Goal: Task Accomplishment & Management: Manage account settings

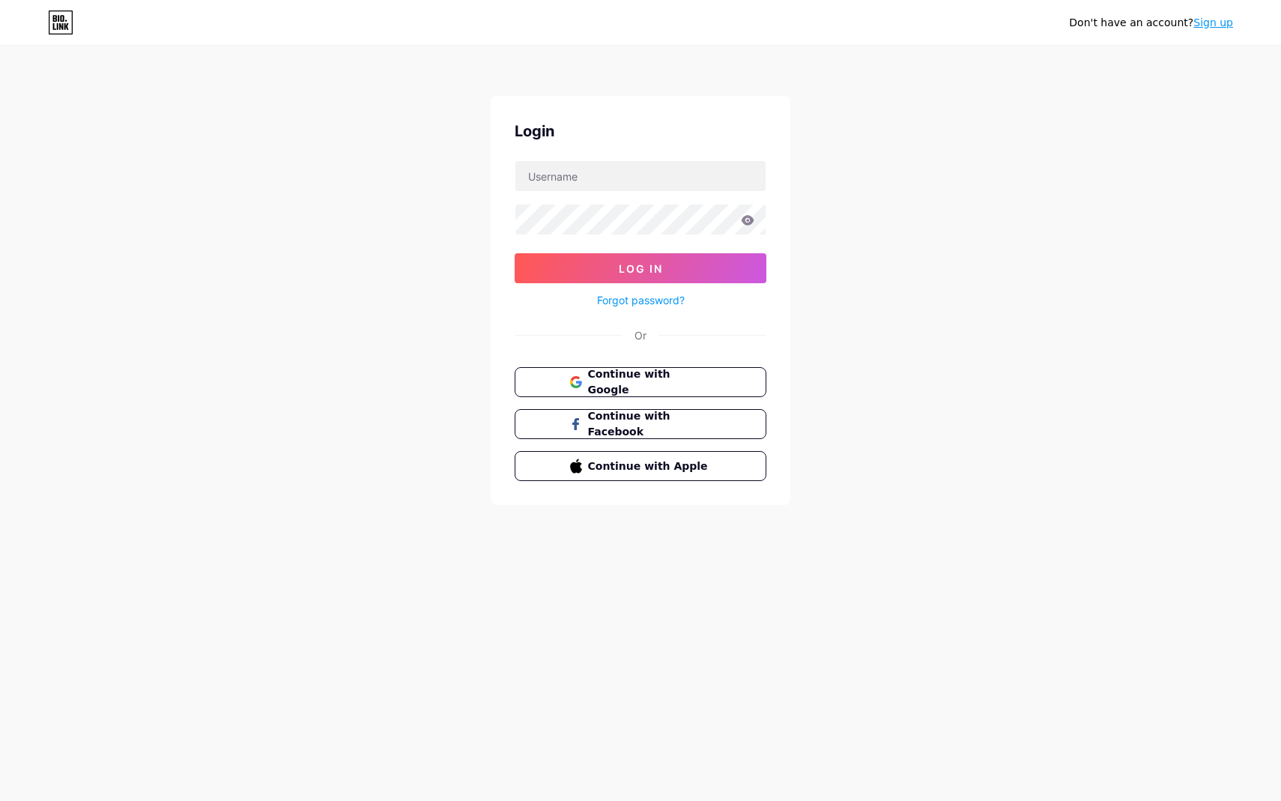
click at [614, 195] on form "Log In Forgot password?" at bounding box center [641, 234] width 252 height 149
click at [613, 181] on input "text" at bounding box center [640, 176] width 250 height 30
type input "[EMAIL_ADDRESS][DOMAIN_NAME]"
click at [713, 265] on button "Log In" at bounding box center [641, 268] width 252 height 30
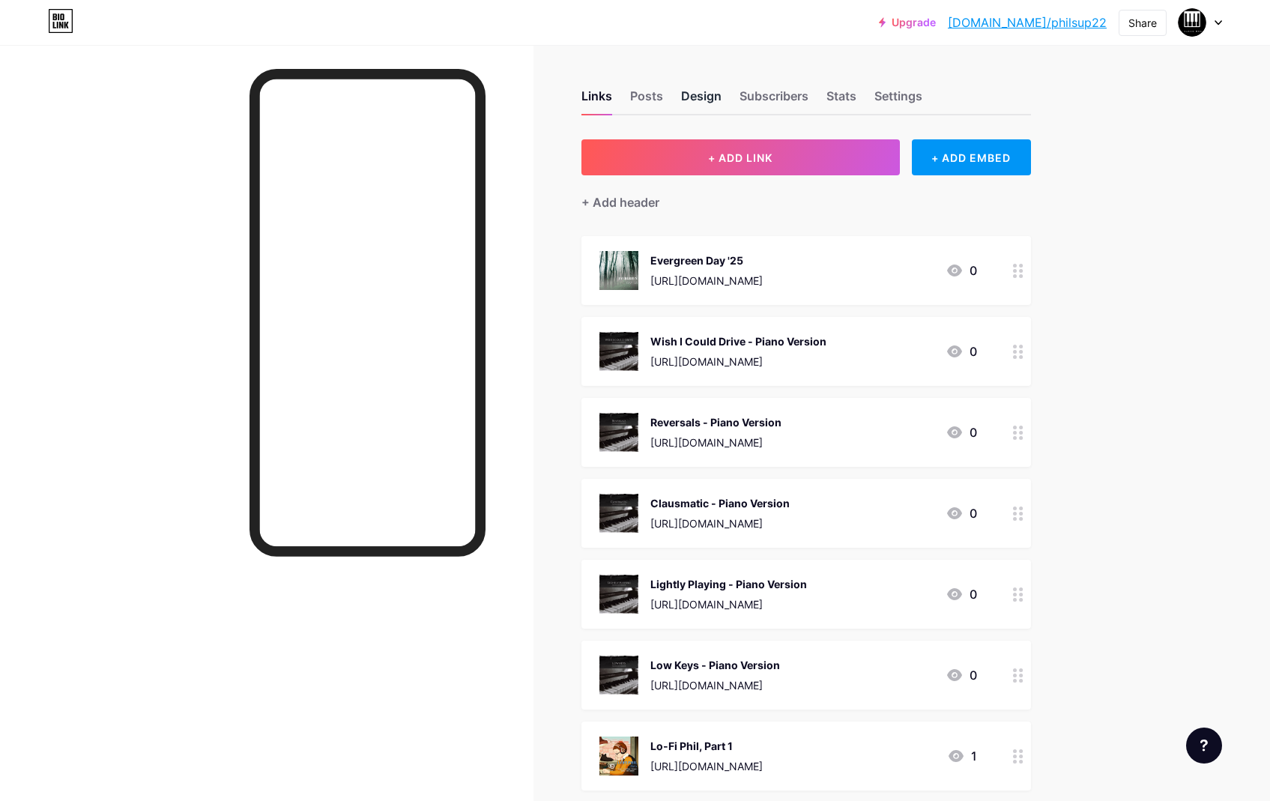
click at [710, 99] on div "Design" at bounding box center [701, 100] width 40 height 27
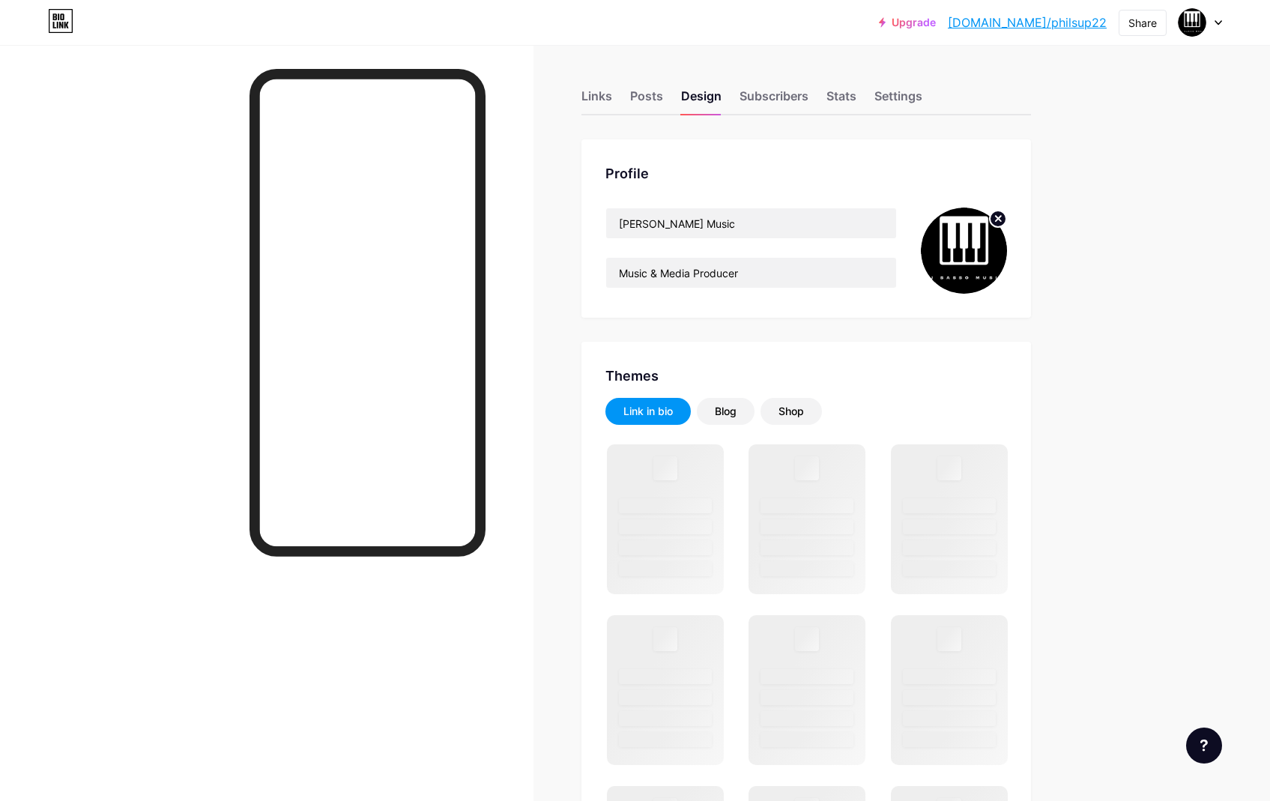
type input "#383838"
type input "#ffffff"
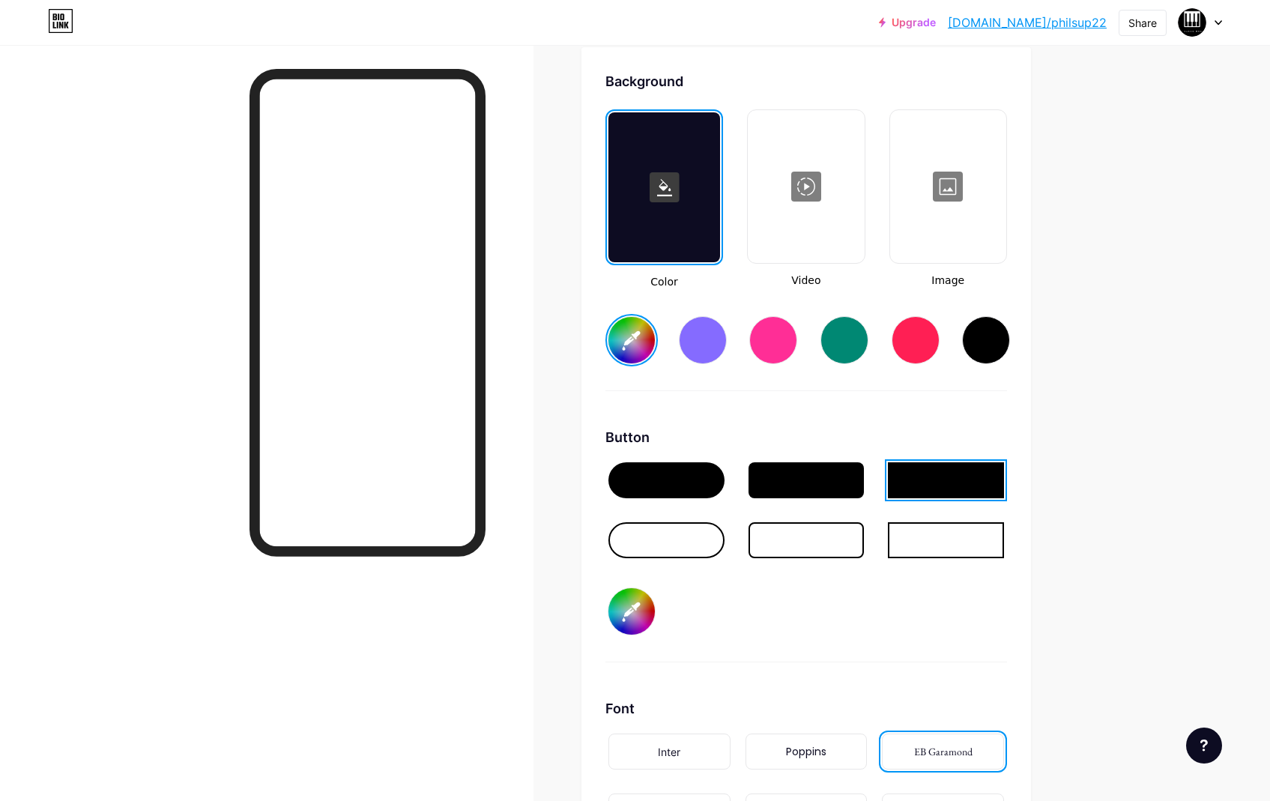
scroll to position [2008, 0]
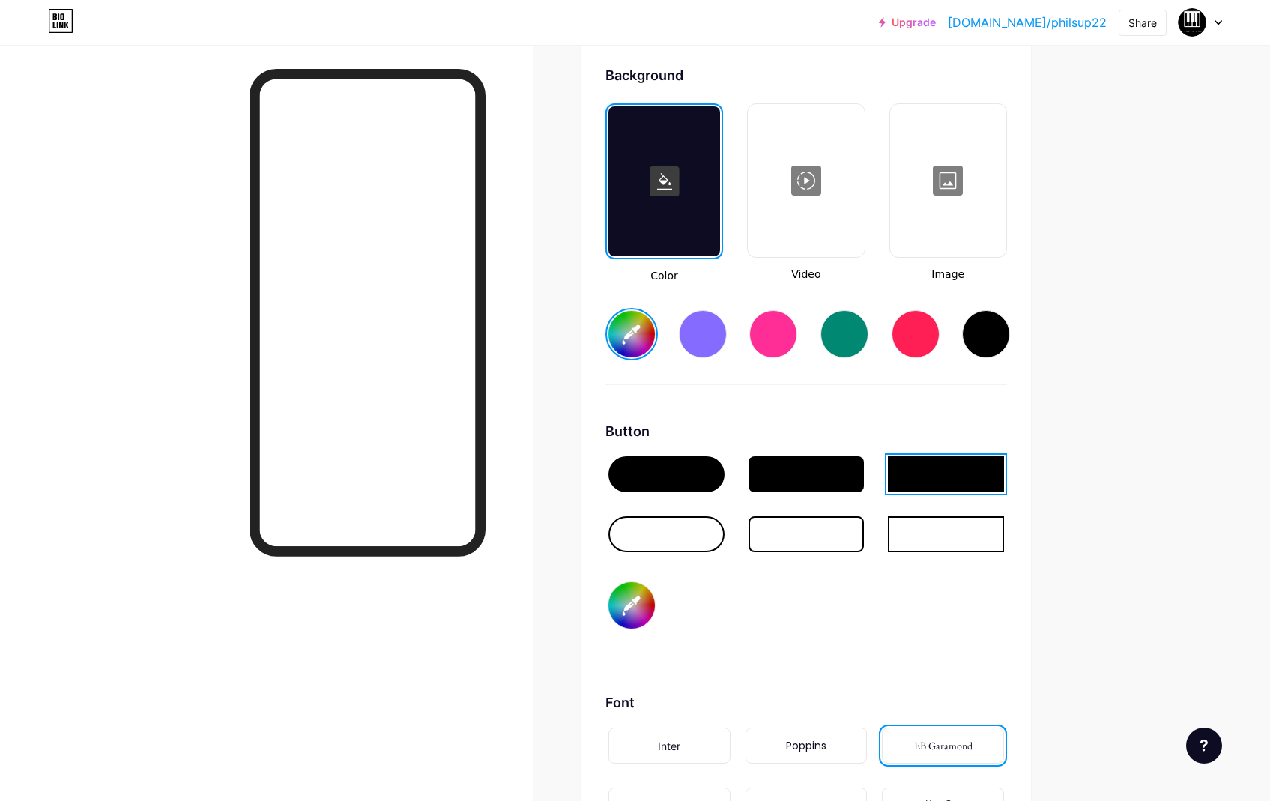
click at [671, 536] on div at bounding box center [666, 534] width 116 height 36
click at [835, 608] on div "Button #ffffff" at bounding box center [806, 538] width 402 height 235
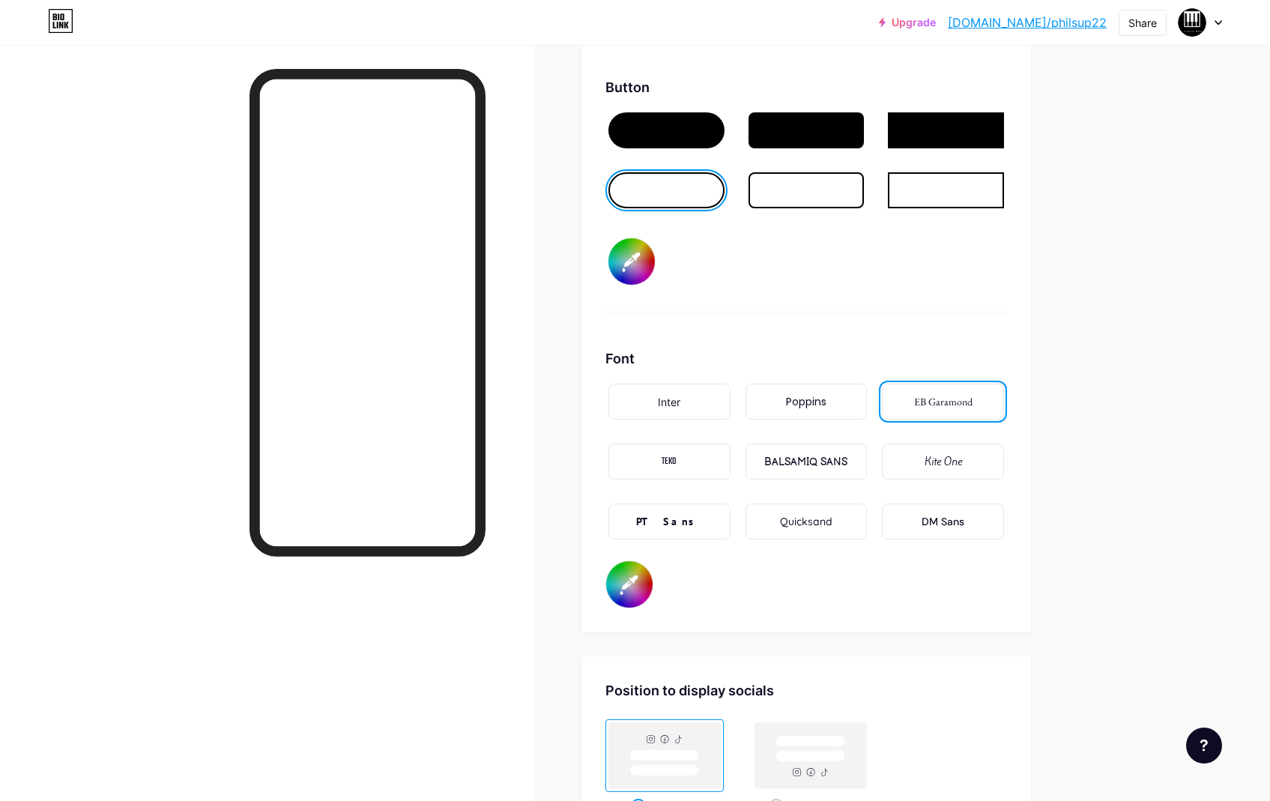
scroll to position [2368, 0]
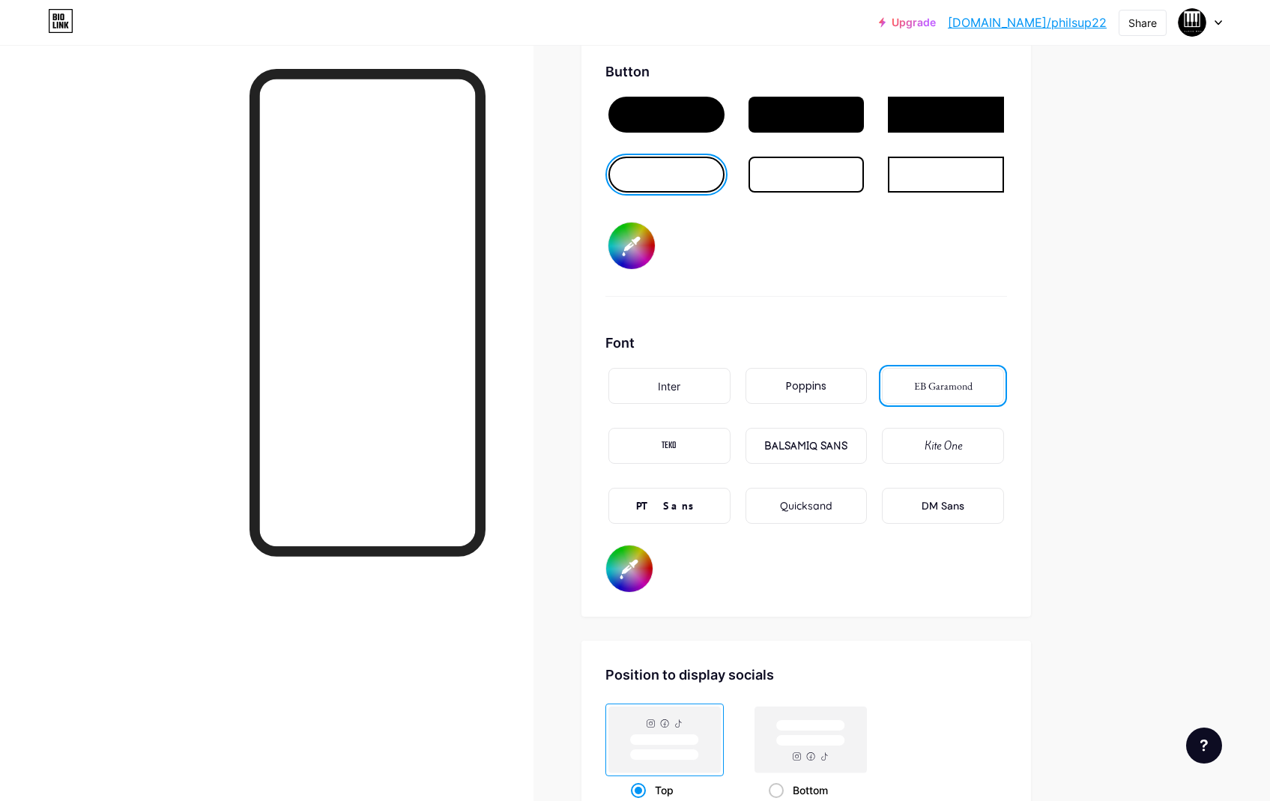
click at [839, 396] on div "Poppins" at bounding box center [807, 386] width 122 height 36
click at [704, 394] on div "Inter" at bounding box center [669, 386] width 122 height 36
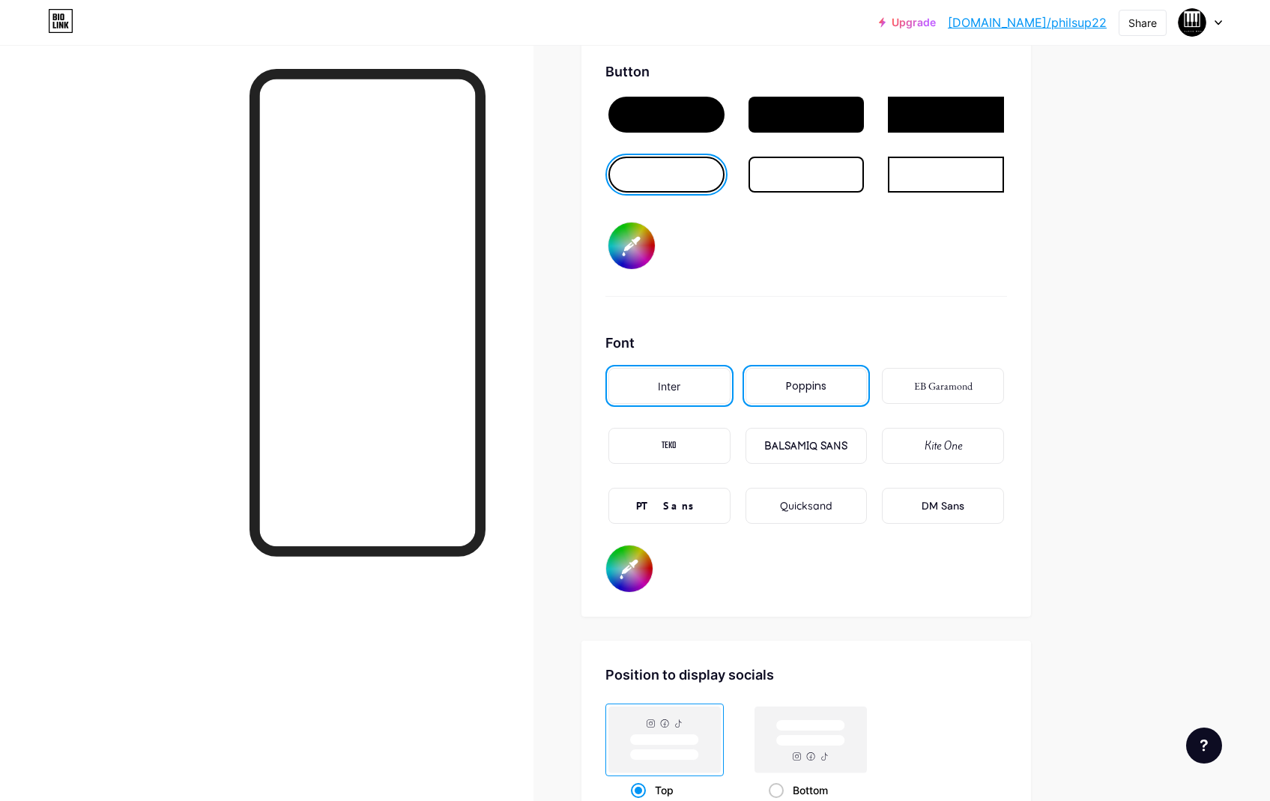
click at [832, 294] on div "Button #ffffff" at bounding box center [806, 178] width 402 height 235
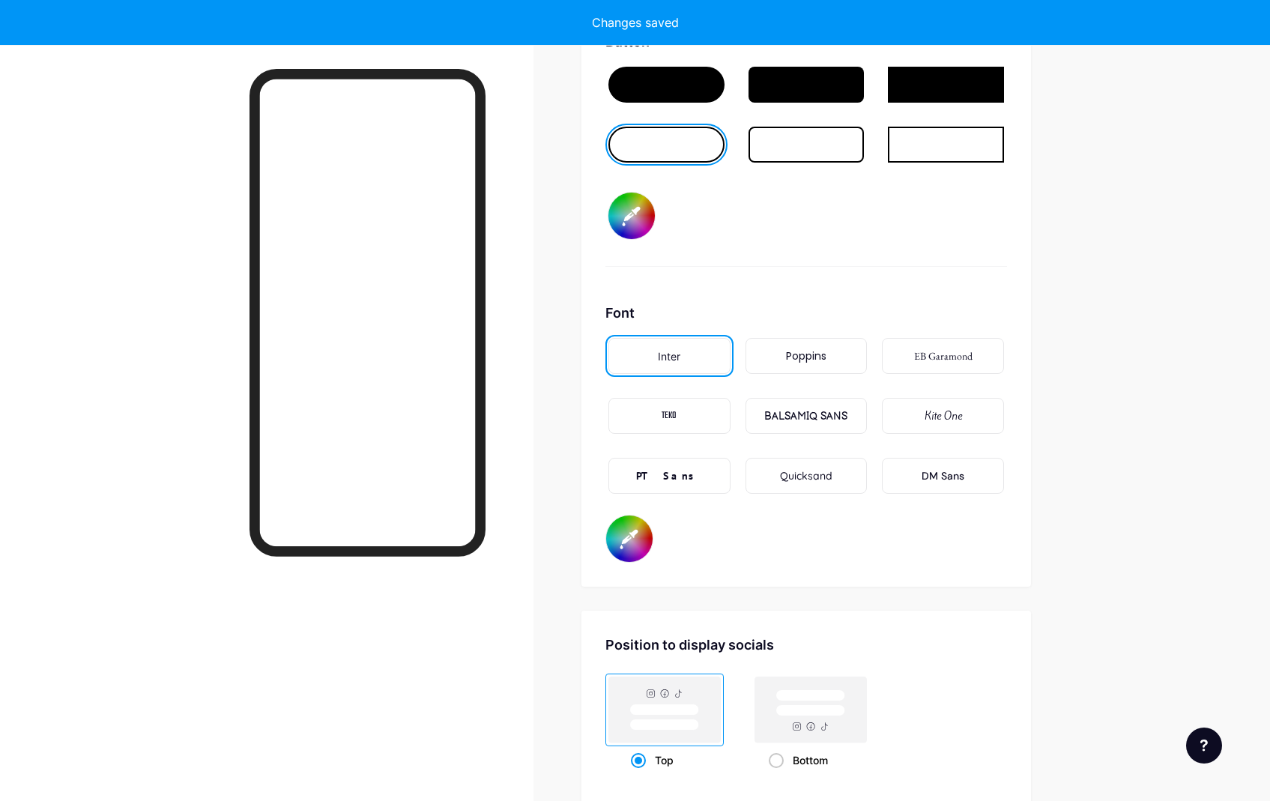
type input "#ffffff"
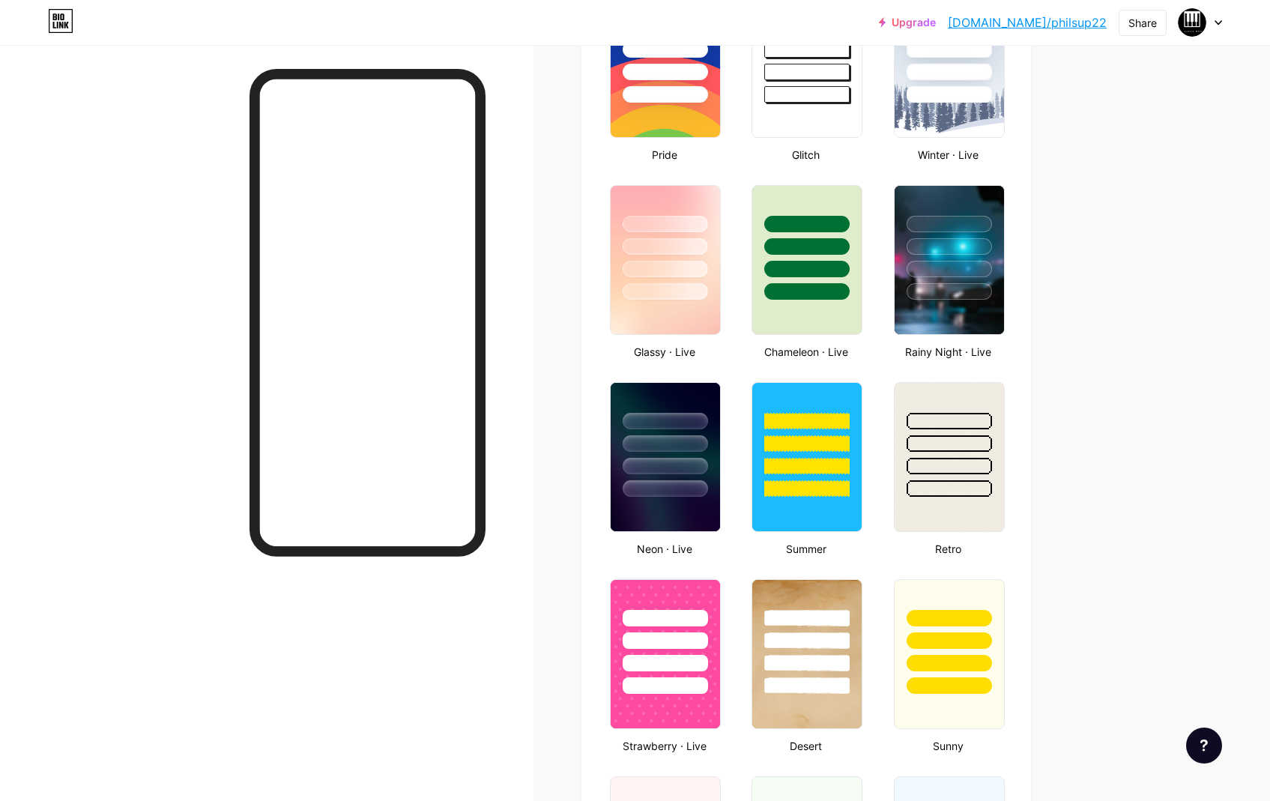
scroll to position [0, 0]
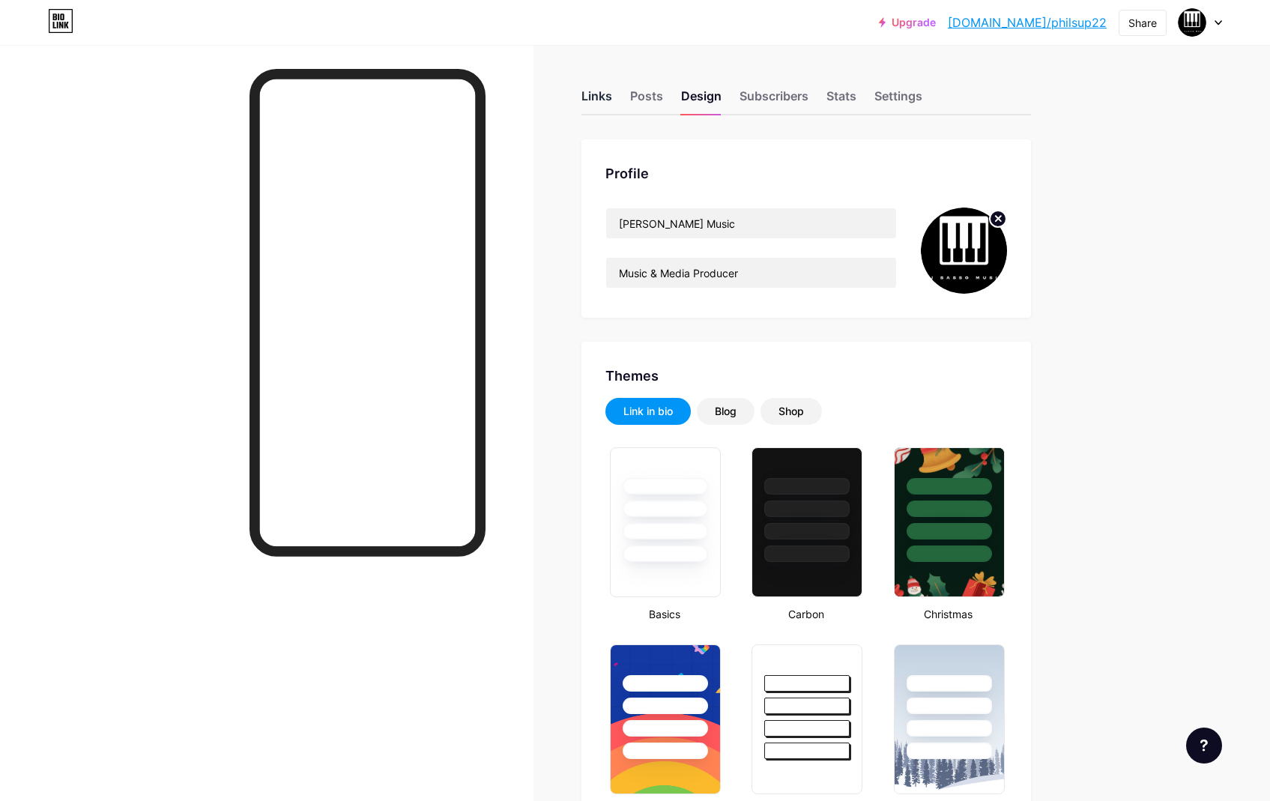
click at [606, 103] on div "Links" at bounding box center [596, 100] width 31 height 27
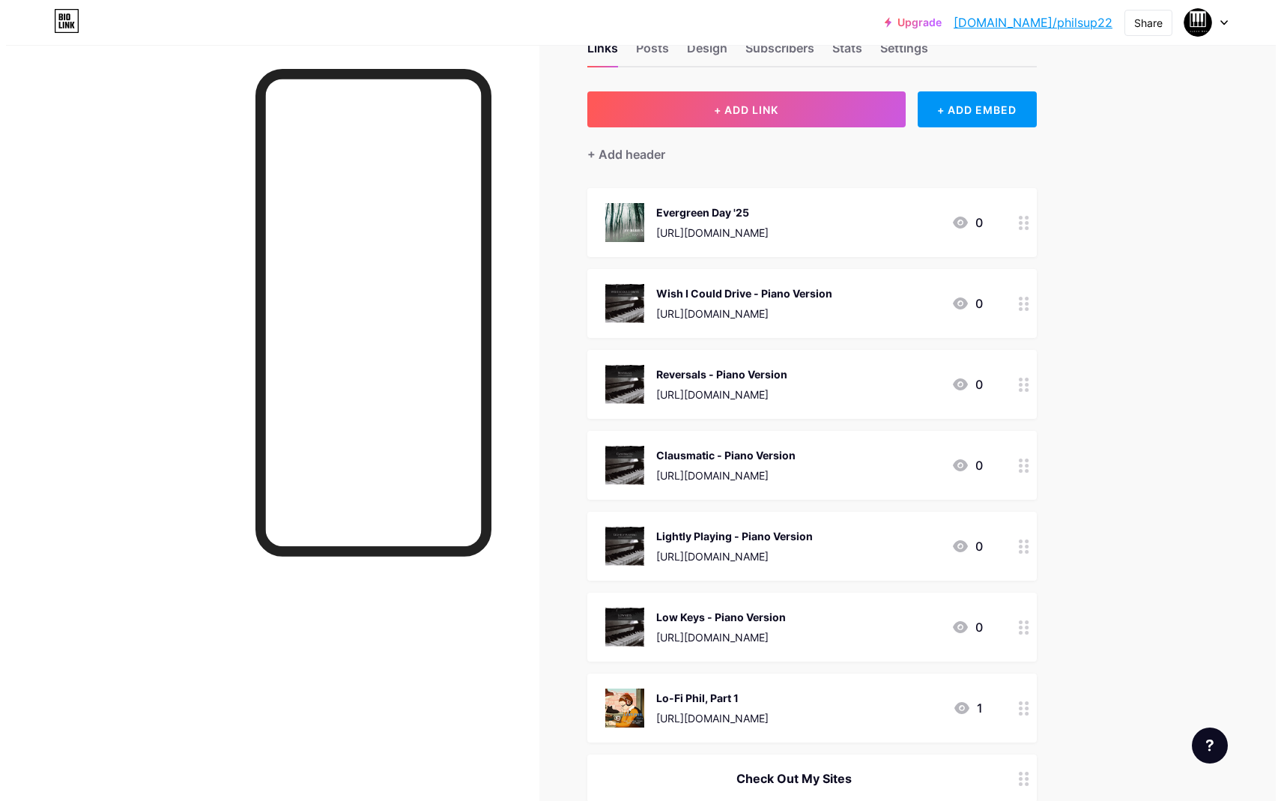
scroll to position [17, 0]
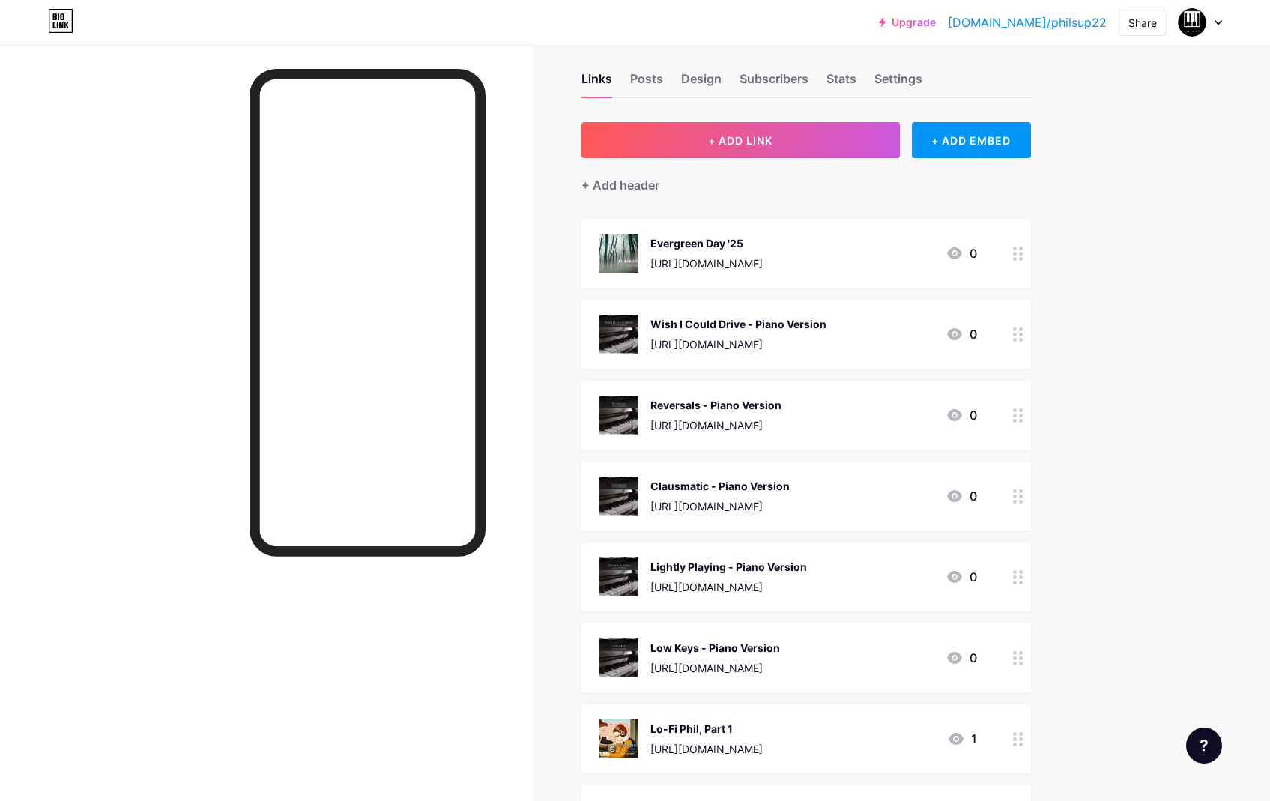
click at [763, 242] on div "Evergreen Day '25" at bounding box center [706, 243] width 112 height 16
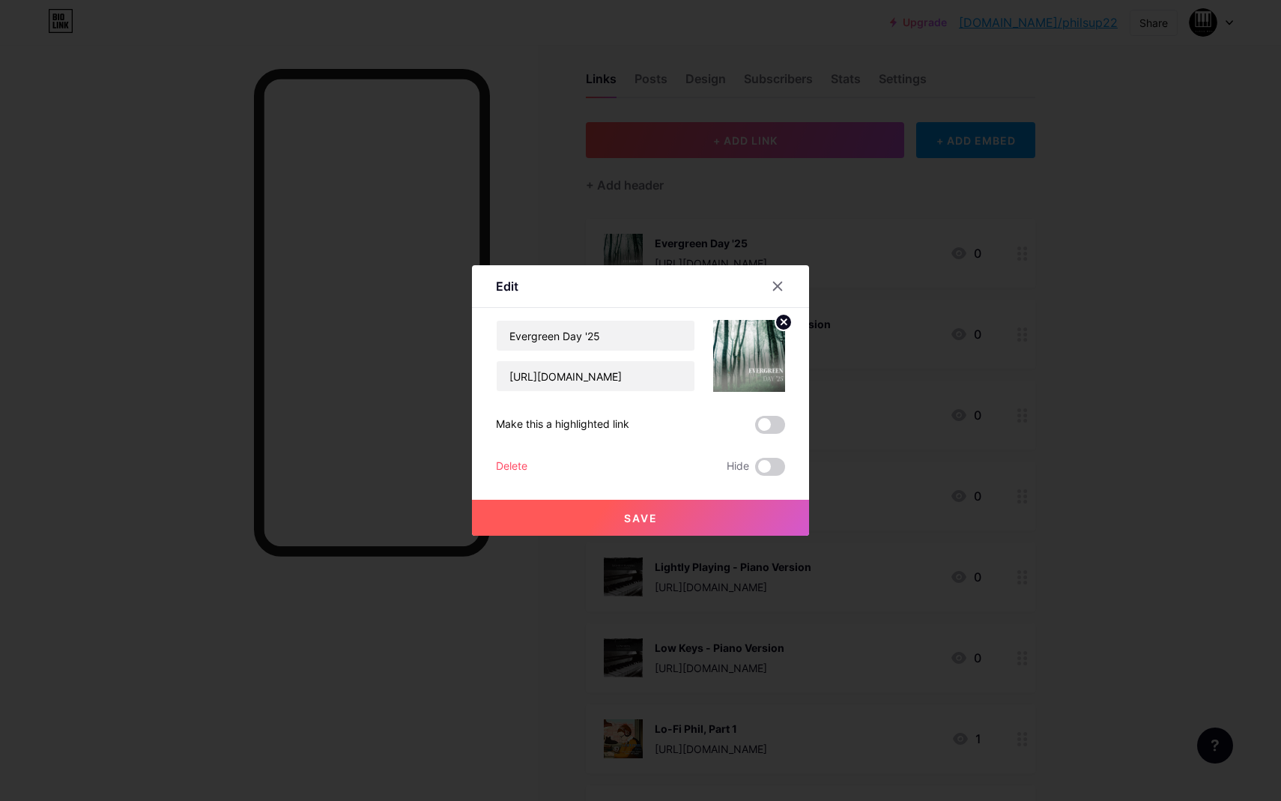
click at [519, 459] on div "Delete" at bounding box center [511, 467] width 31 height 18
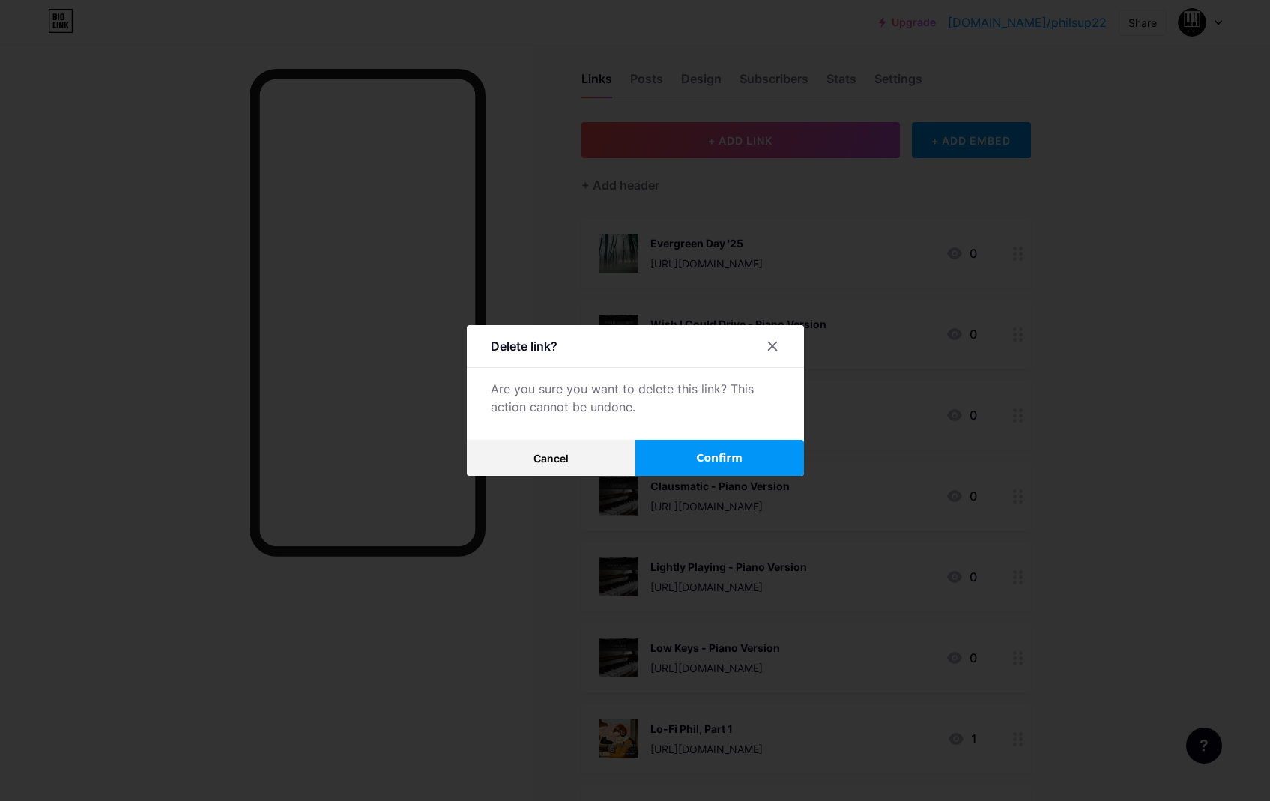
click at [756, 450] on button "Confirm" at bounding box center [719, 458] width 169 height 36
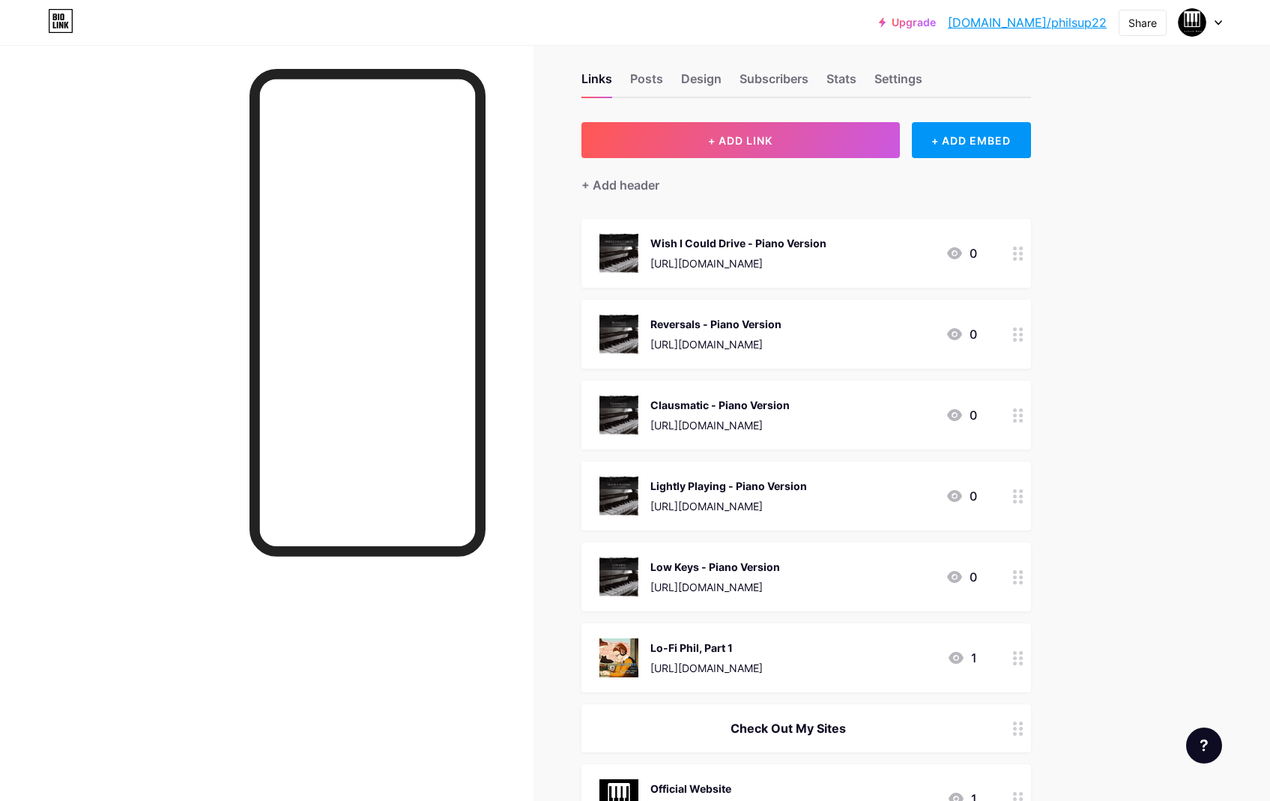
click at [779, 235] on div "Wish I Could Drive - Piano Version" at bounding box center [738, 243] width 176 height 16
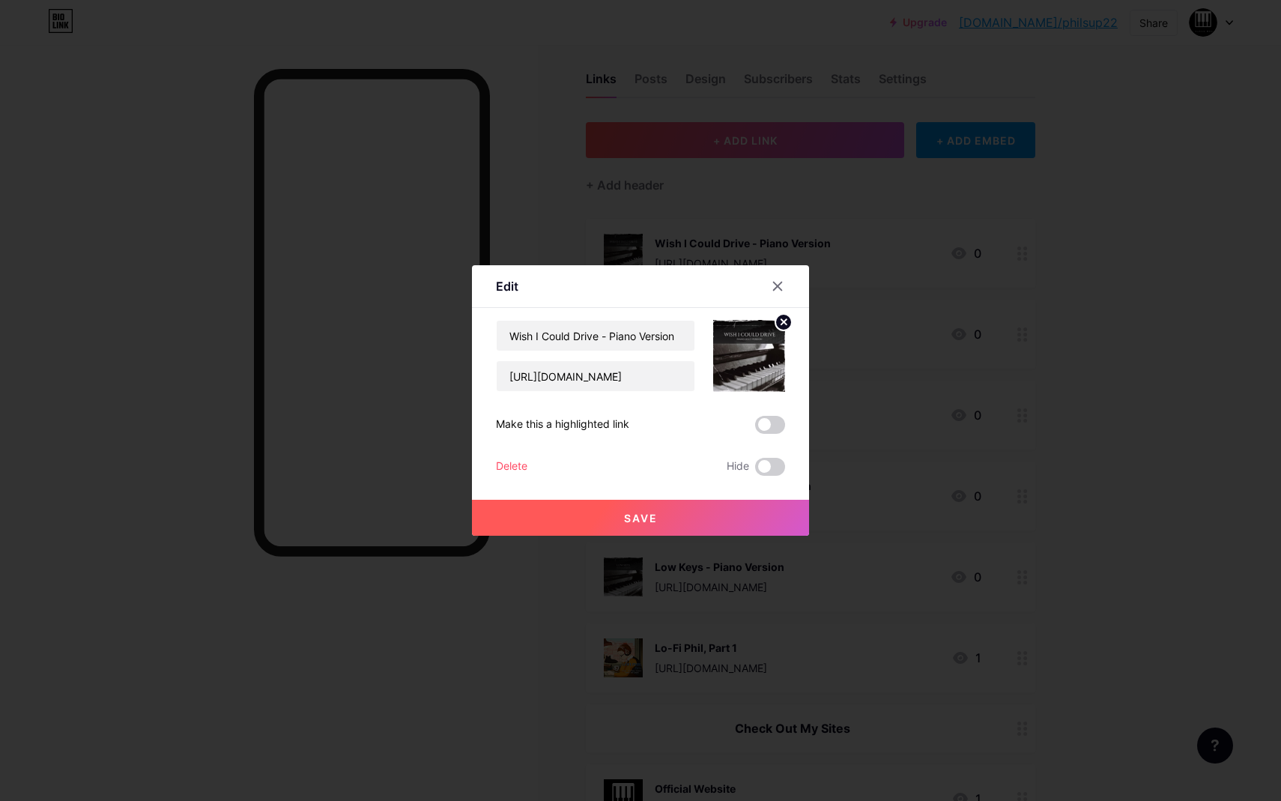
click at [525, 462] on div "Delete" at bounding box center [511, 467] width 31 height 18
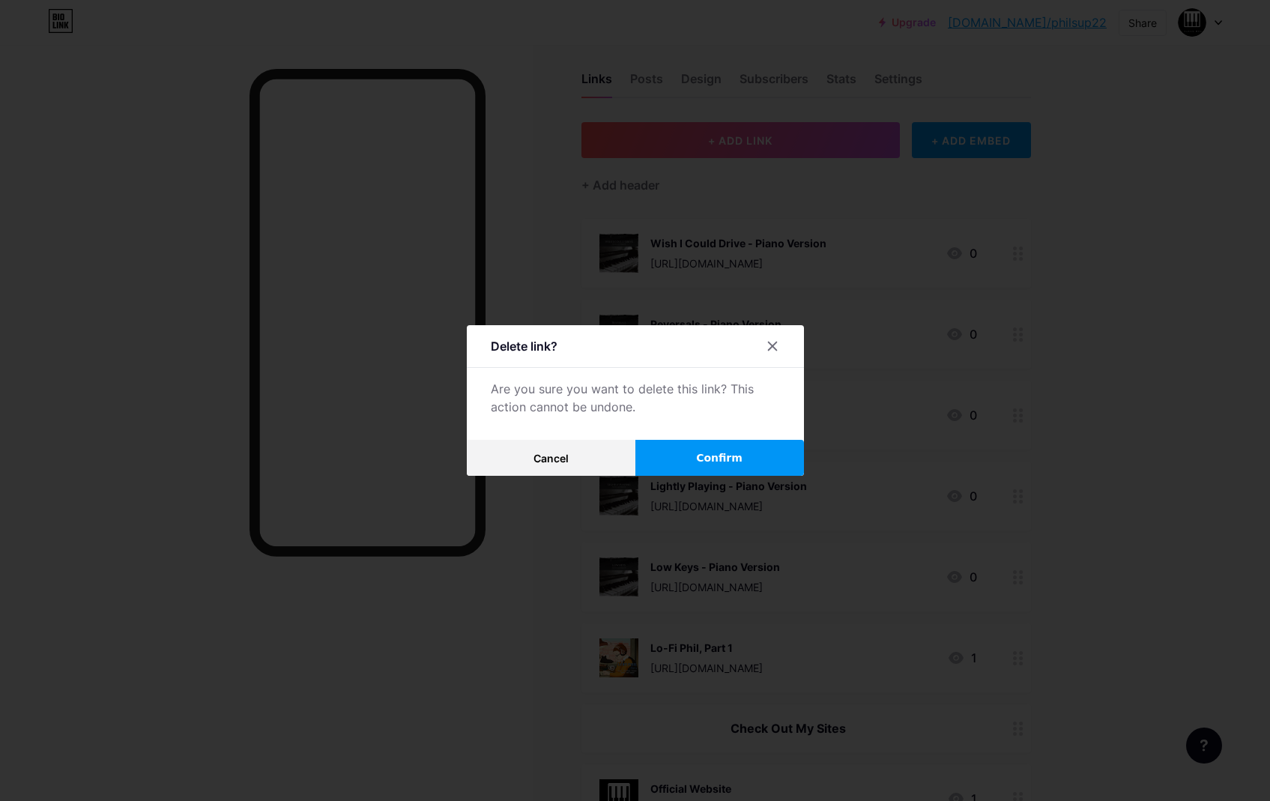
click at [731, 459] on span "Confirm" at bounding box center [719, 458] width 46 height 16
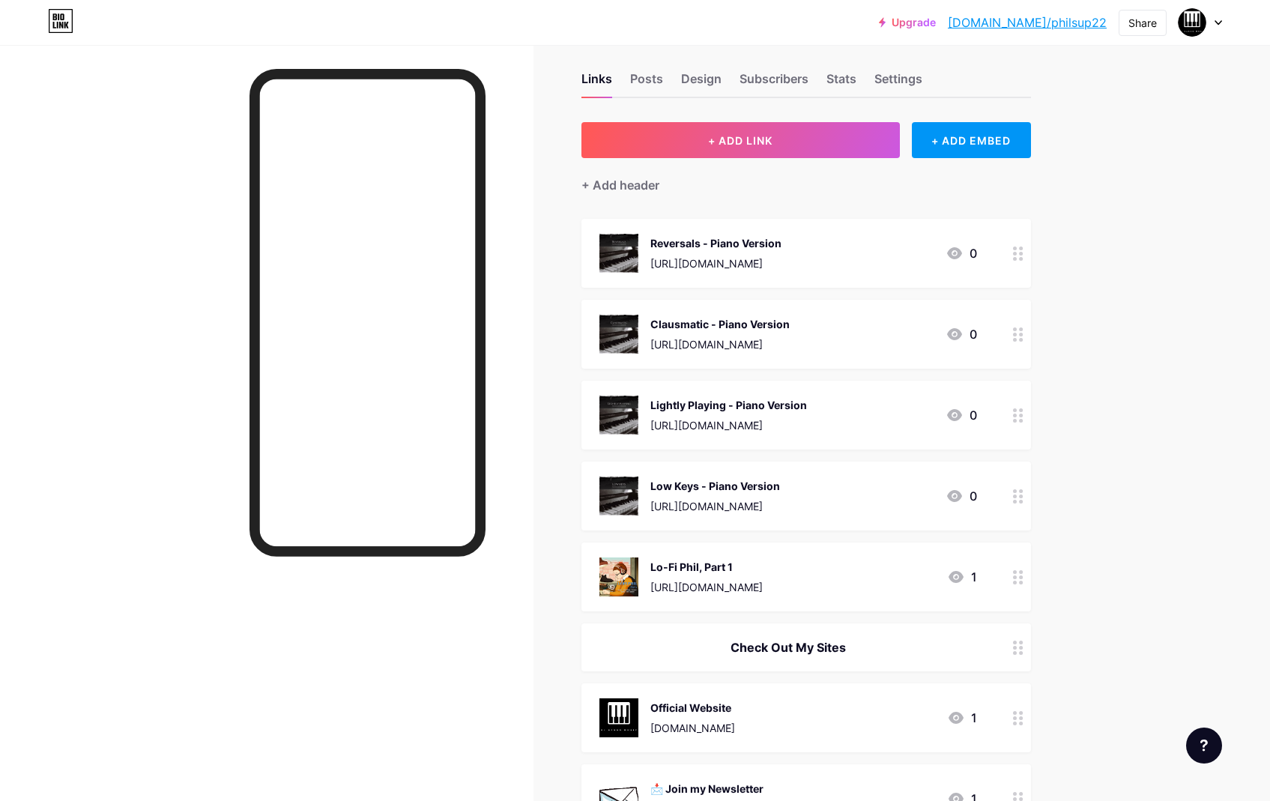
click at [781, 245] on div "Reversals - Piano Version" at bounding box center [715, 243] width 131 height 16
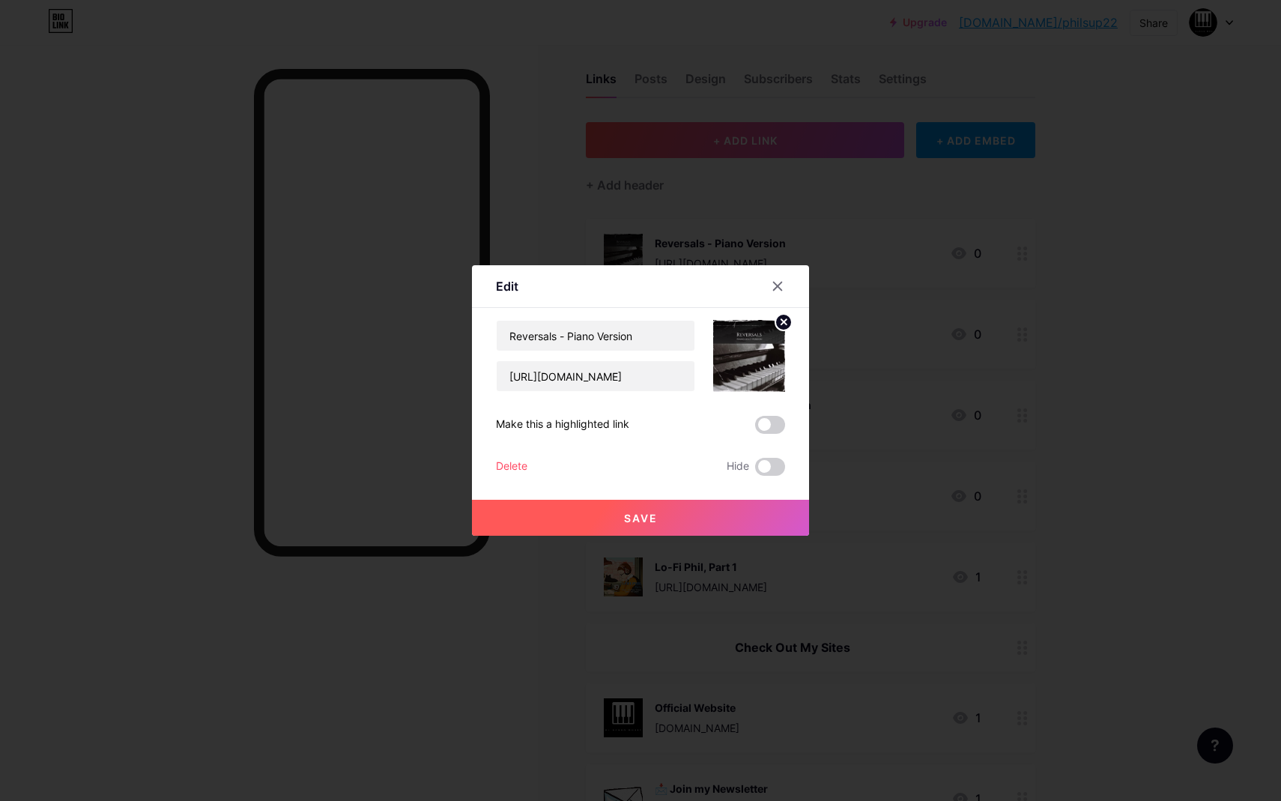
click at [505, 465] on div "Delete" at bounding box center [511, 467] width 31 height 18
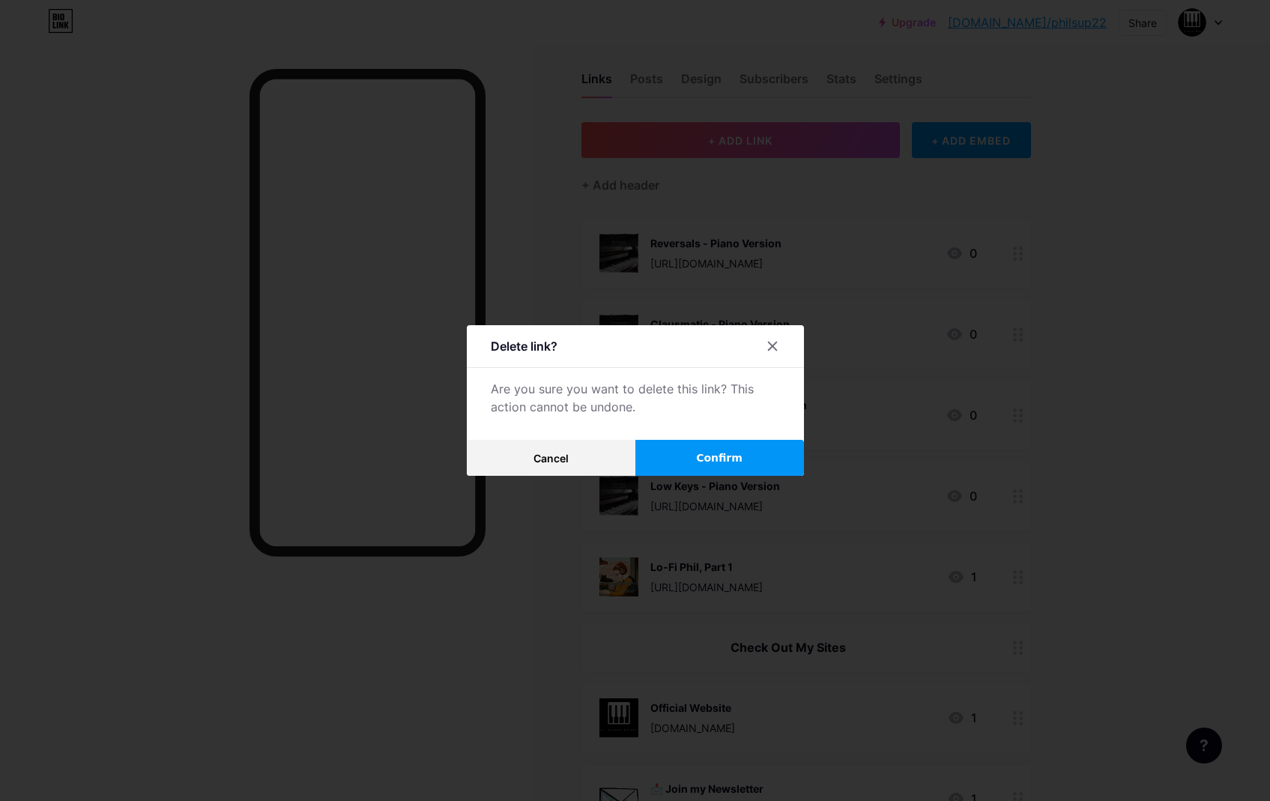
click at [735, 453] on span "Confirm" at bounding box center [719, 458] width 46 height 16
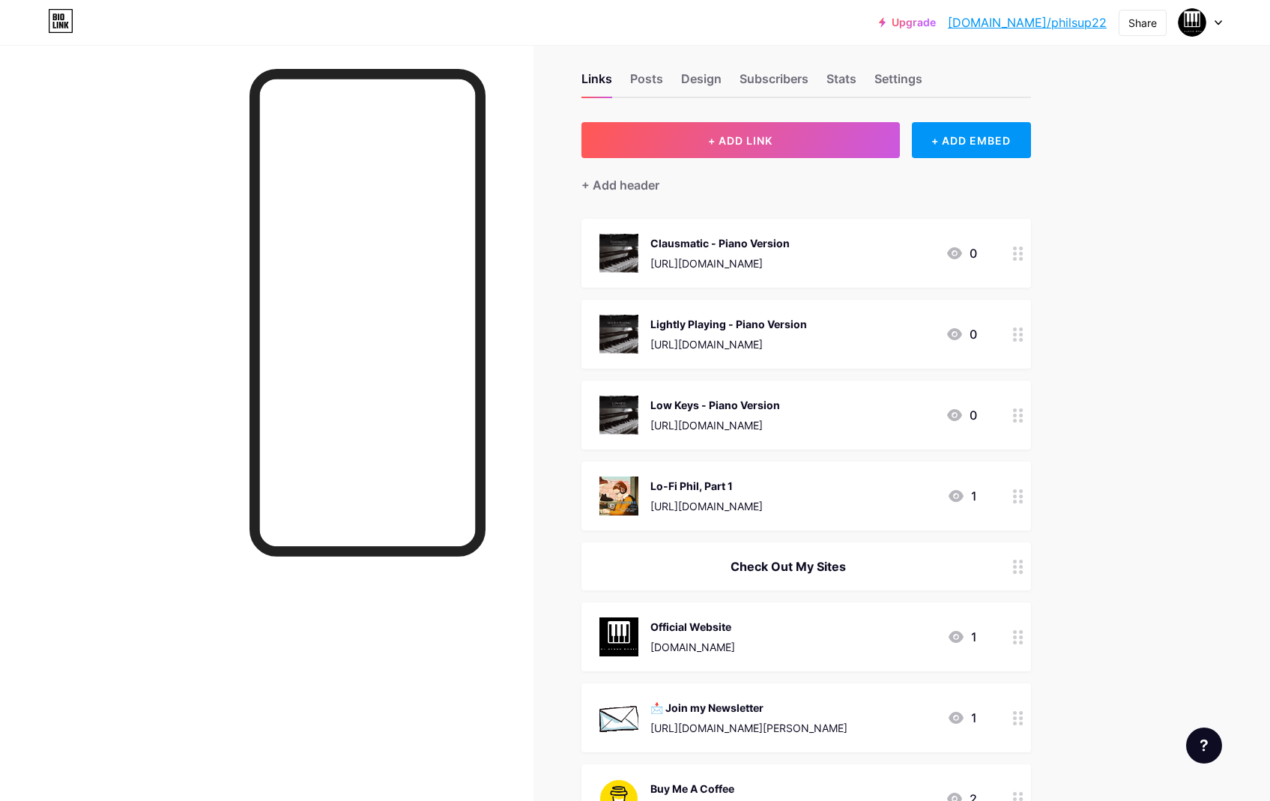
click at [755, 239] on div "Clausmatic - Piano Version" at bounding box center [719, 243] width 139 height 16
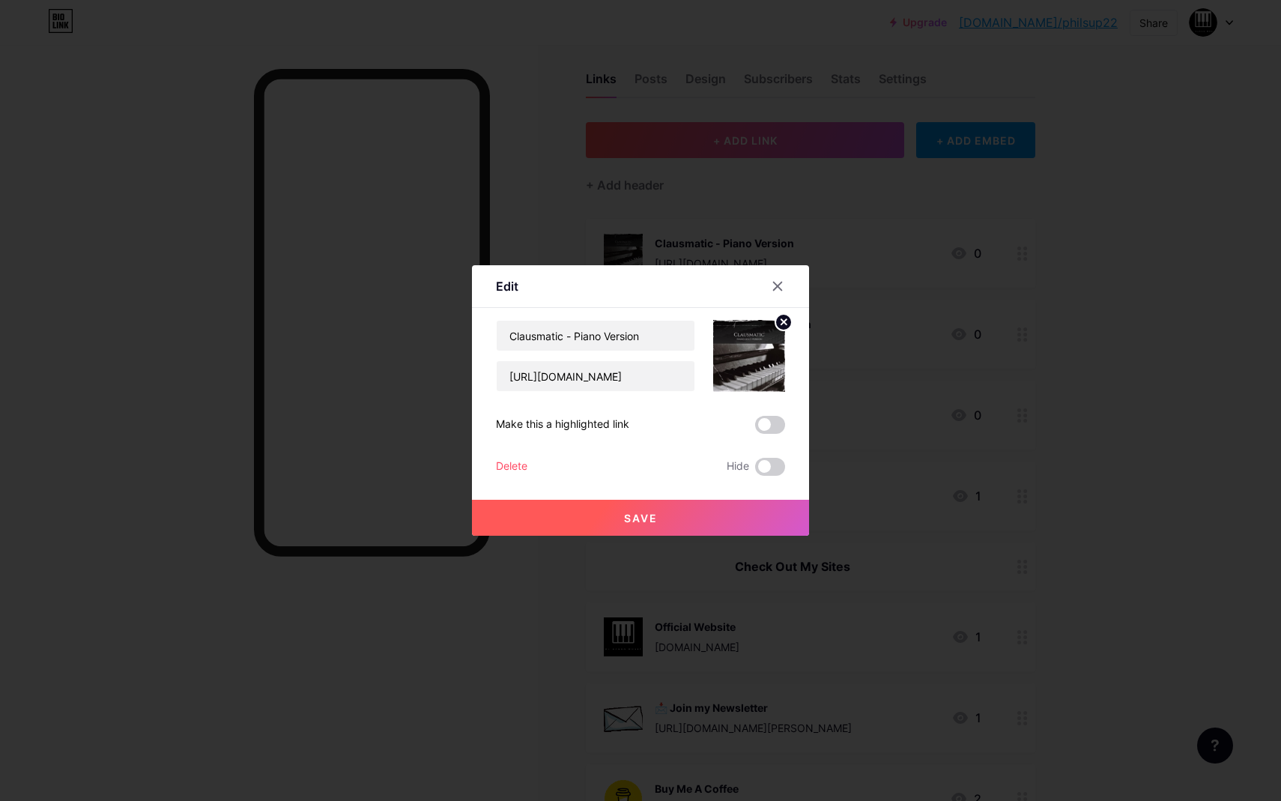
click at [515, 468] on div "Delete" at bounding box center [511, 467] width 31 height 18
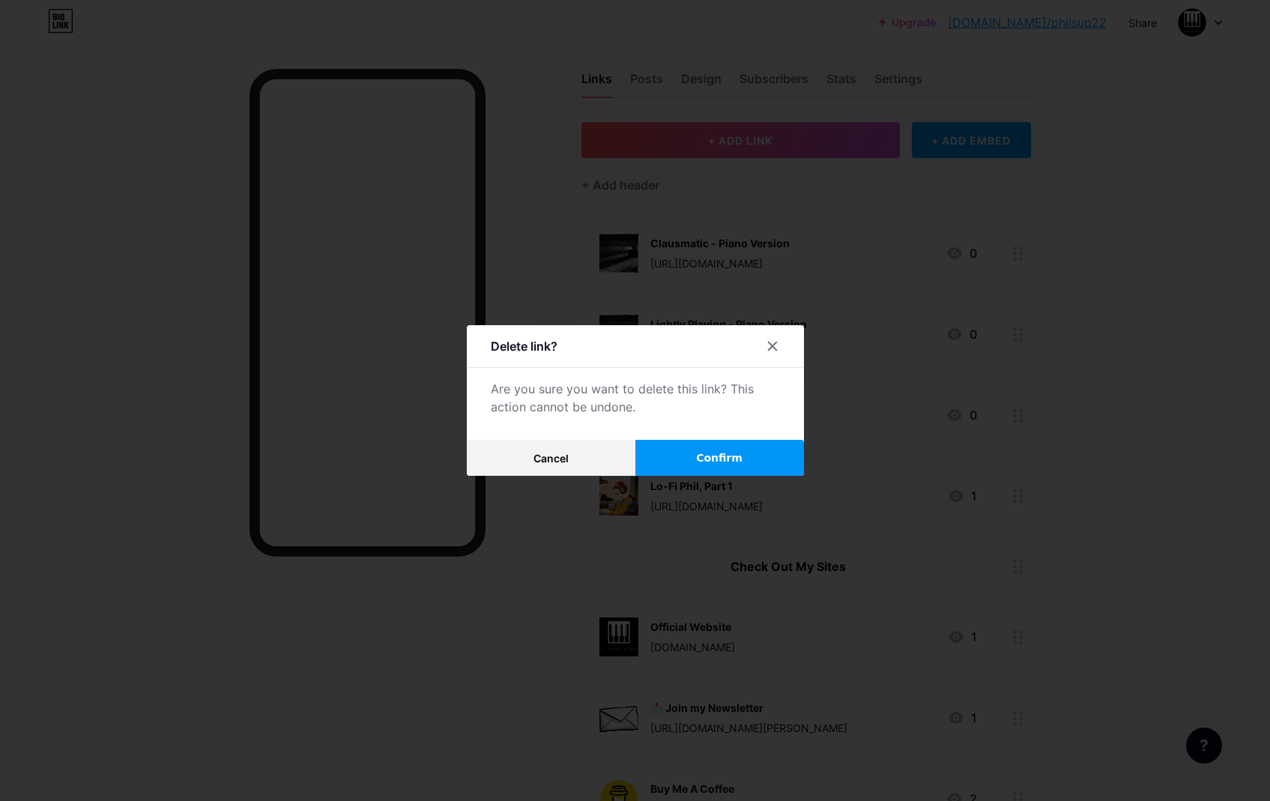
click at [721, 448] on button "Confirm" at bounding box center [719, 458] width 169 height 36
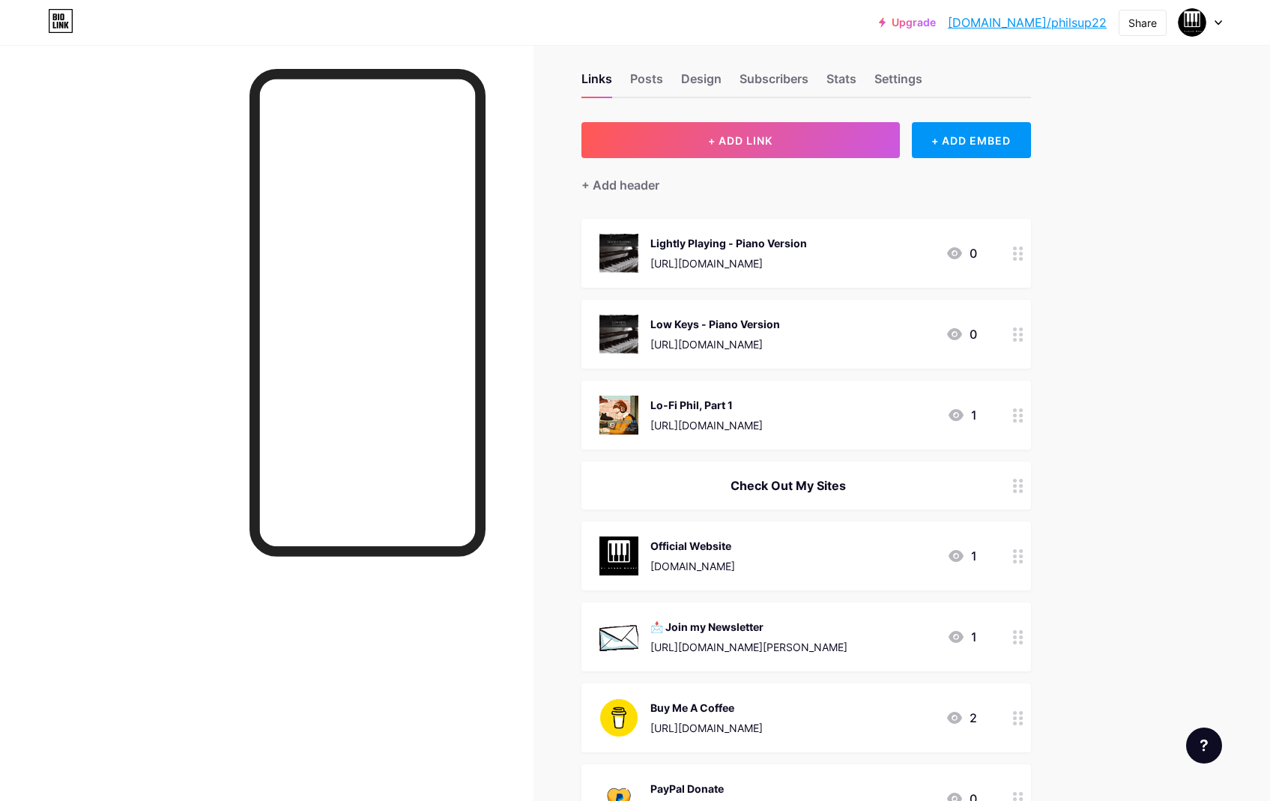
click at [805, 239] on div "Lightly Playing - Piano Version" at bounding box center [728, 243] width 157 height 16
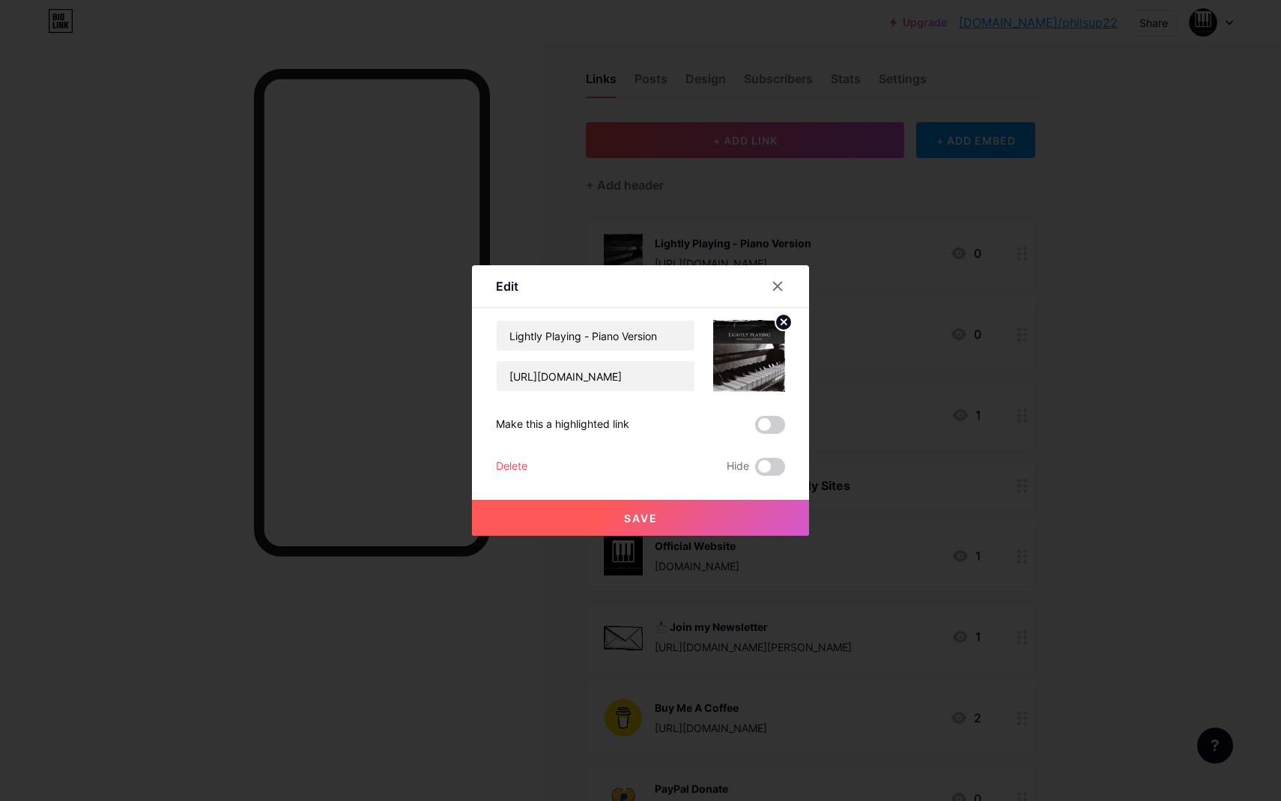
click at [513, 468] on div "Delete" at bounding box center [511, 467] width 31 height 18
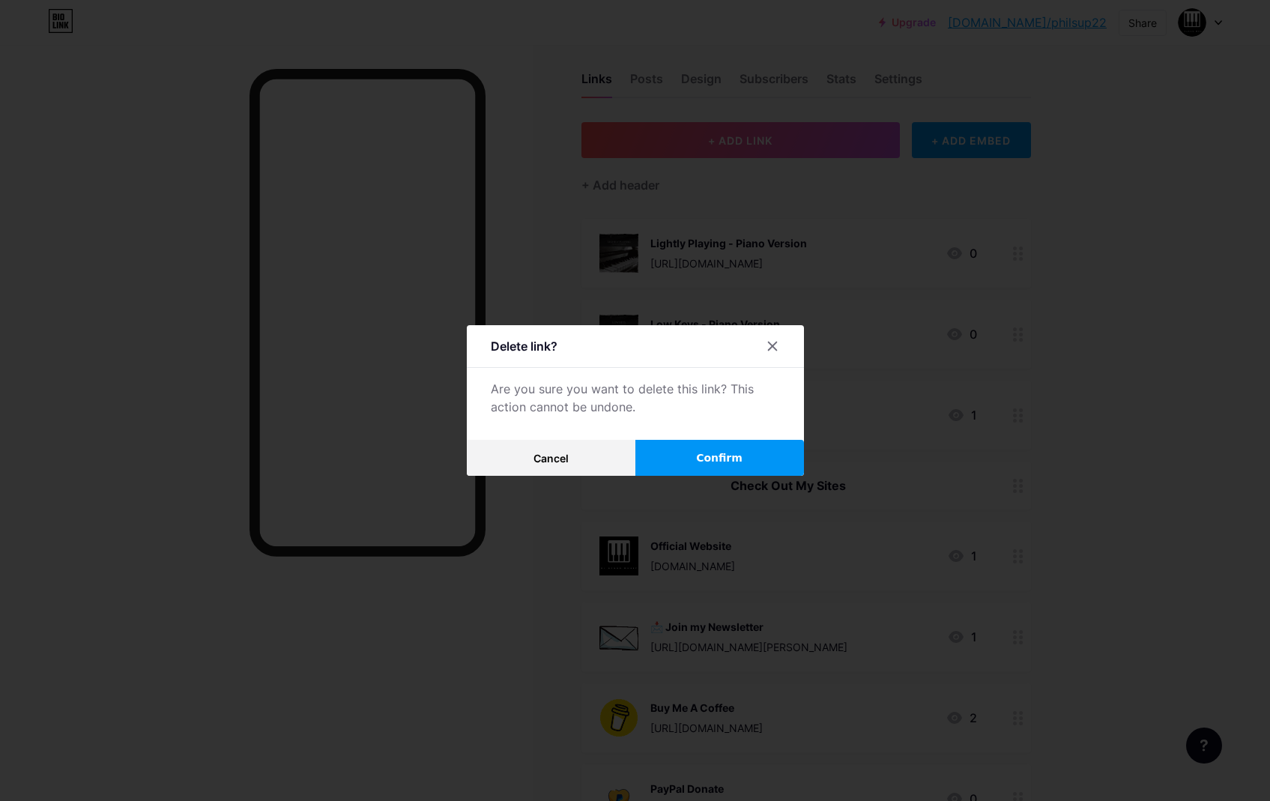
click at [717, 470] on button "Confirm" at bounding box center [719, 458] width 169 height 36
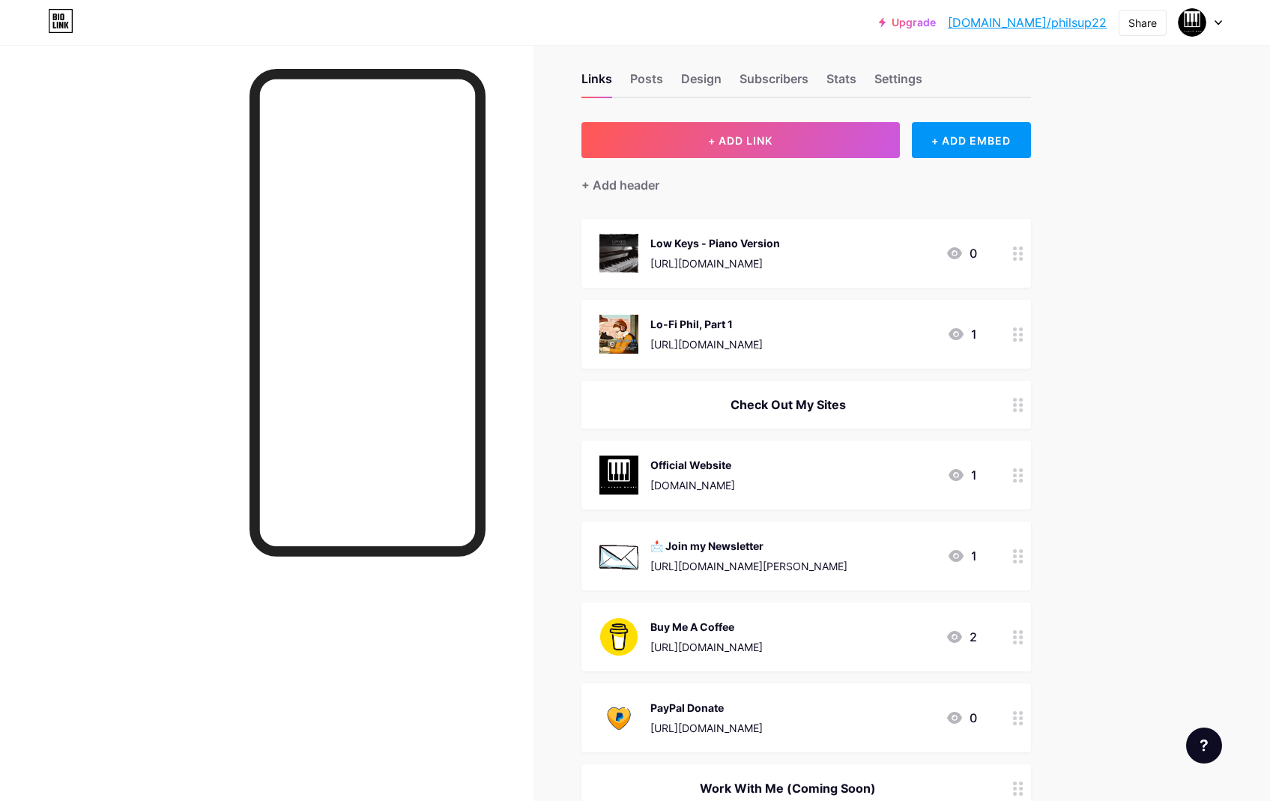
click at [672, 255] on div "[URL][DOMAIN_NAME]" at bounding box center [715, 263] width 130 height 16
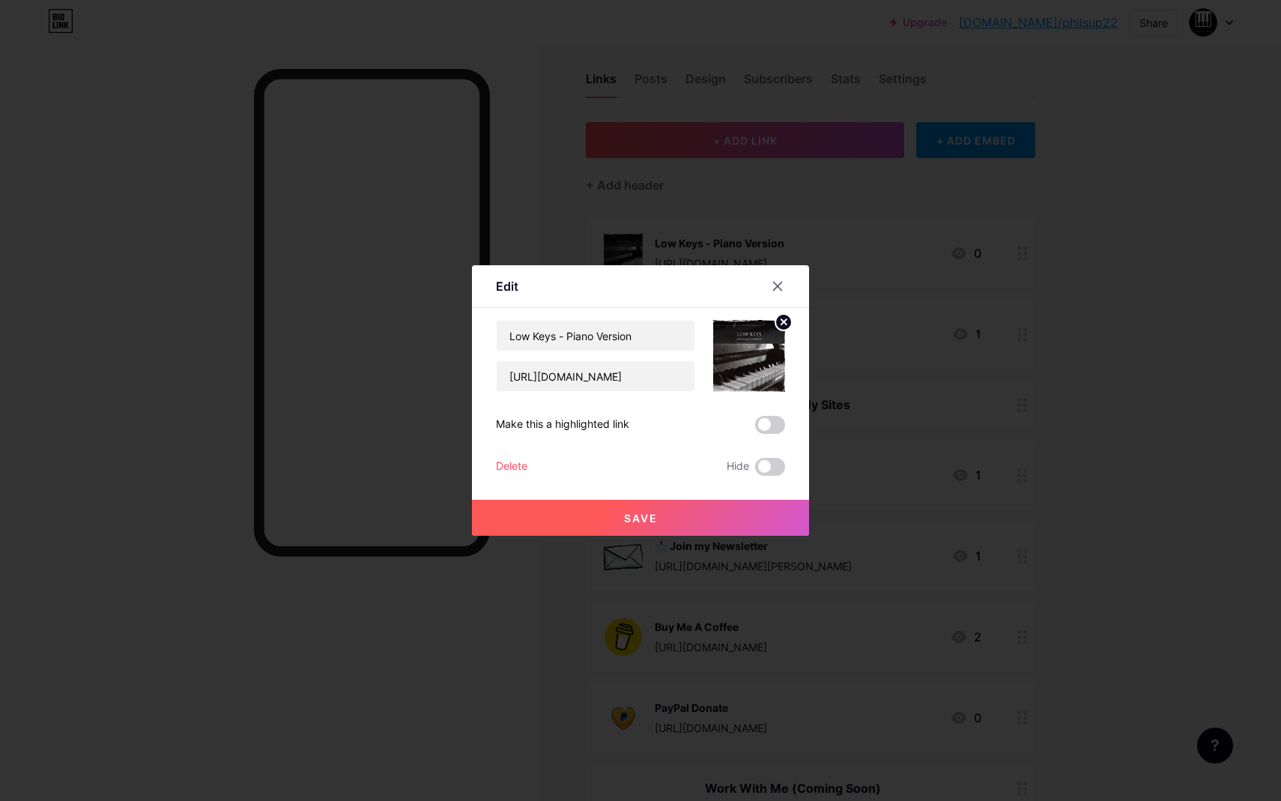
click at [506, 455] on div "Low Keys - Piano Version [URL][DOMAIN_NAME] Make this a highlighted link Delete…" at bounding box center [640, 398] width 289 height 156
click at [512, 462] on div "Delete" at bounding box center [511, 467] width 31 height 18
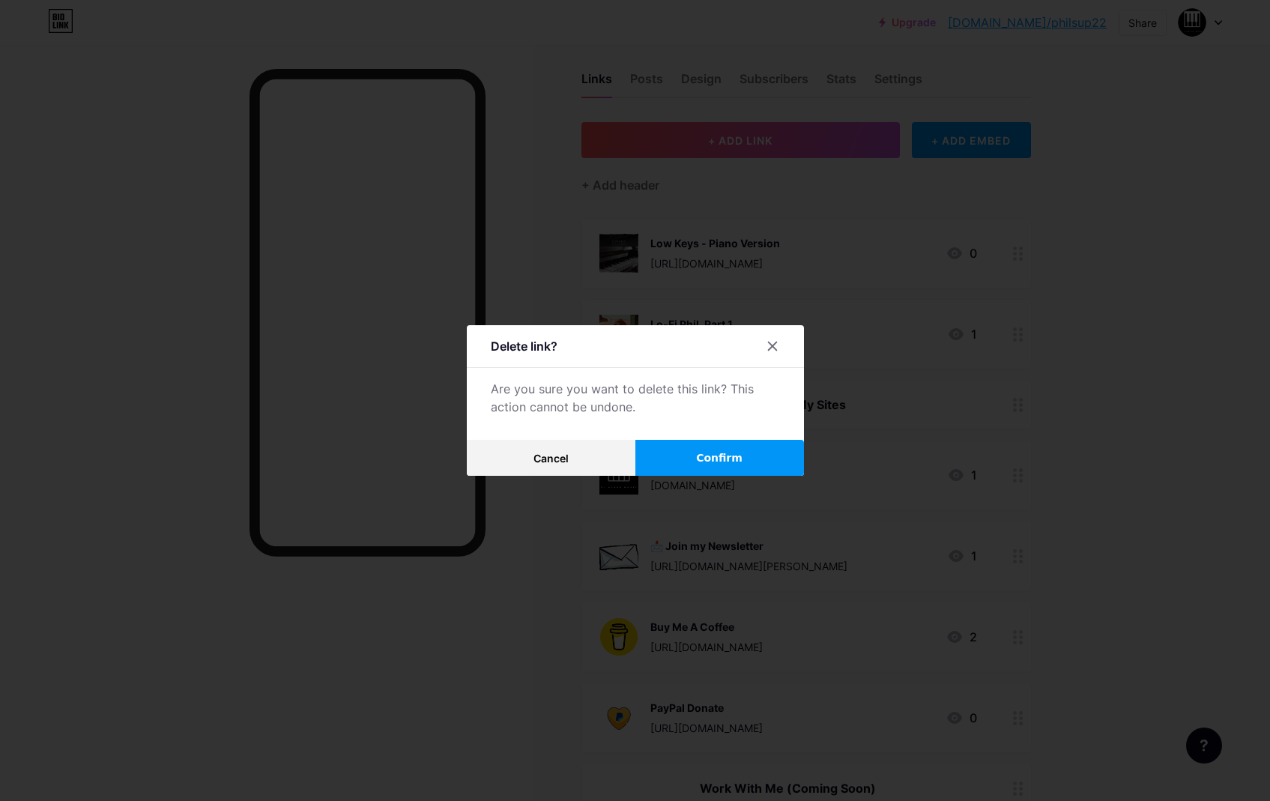
click at [696, 445] on button "Confirm" at bounding box center [719, 458] width 169 height 36
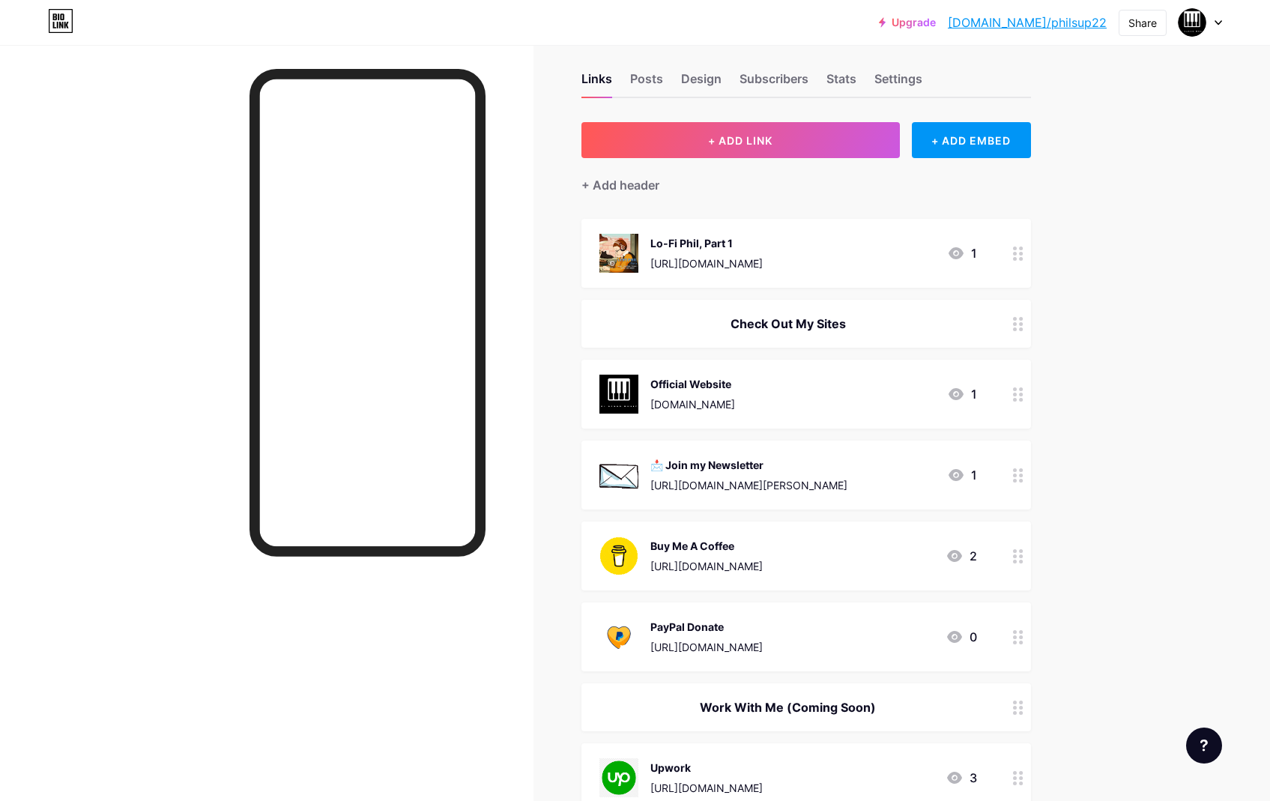
click at [623, 238] on img at bounding box center [618, 253] width 39 height 39
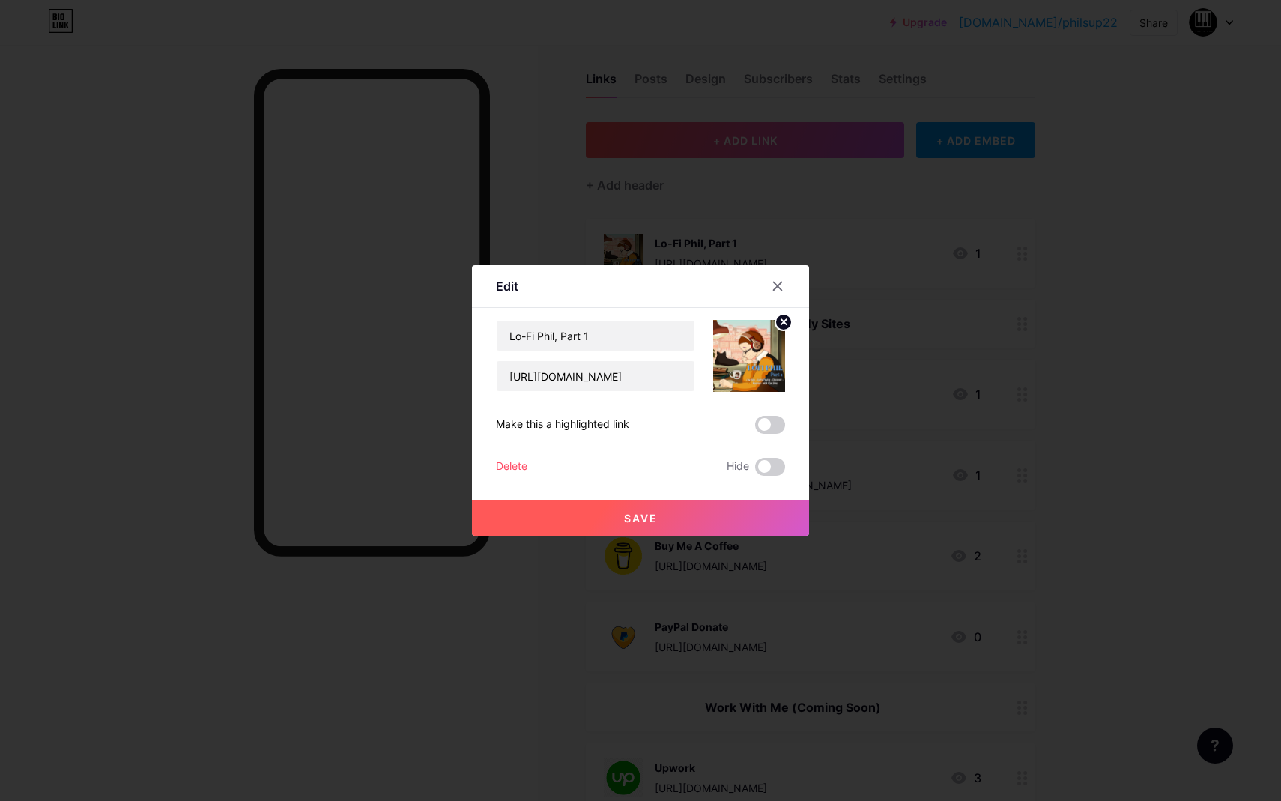
click at [521, 467] on div "Delete" at bounding box center [511, 467] width 31 height 18
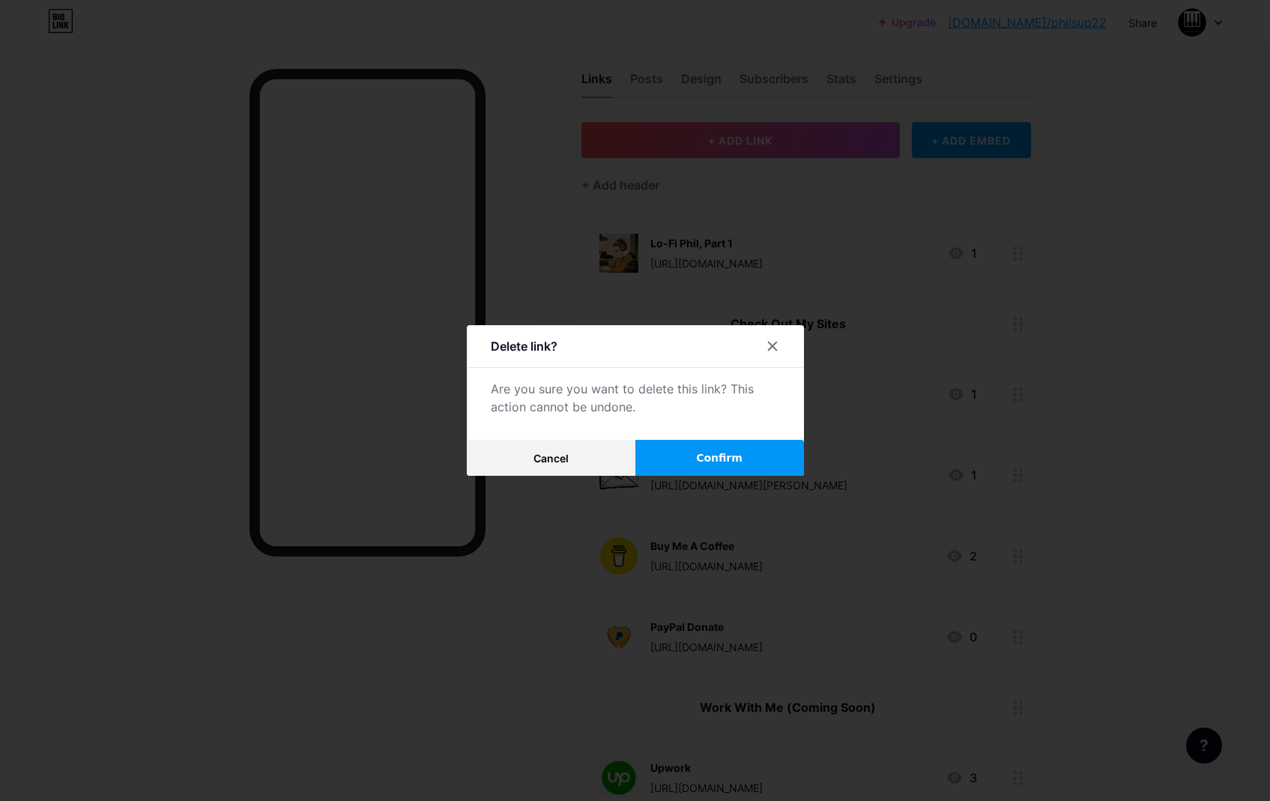
click at [719, 453] on span "Confirm" at bounding box center [719, 458] width 46 height 16
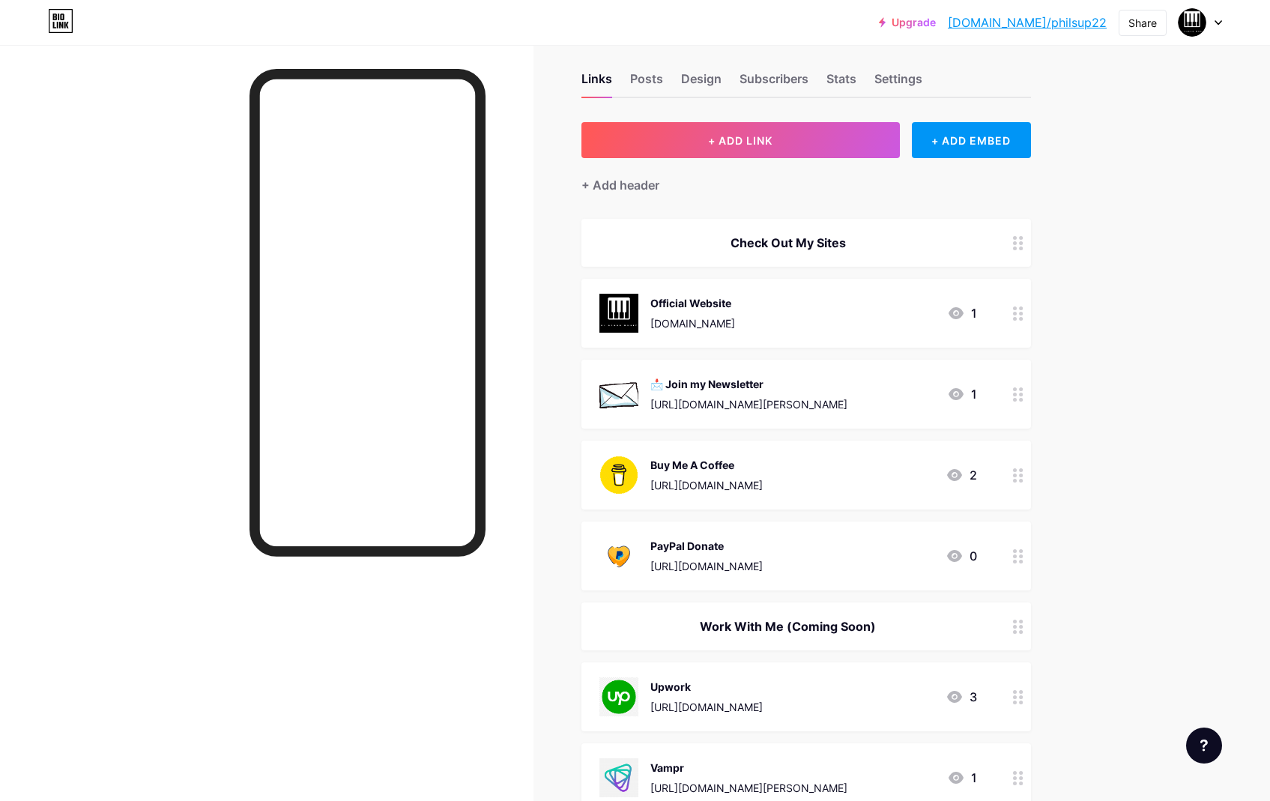
click at [873, 234] on div "Check Out My Sites" at bounding box center [788, 243] width 378 height 18
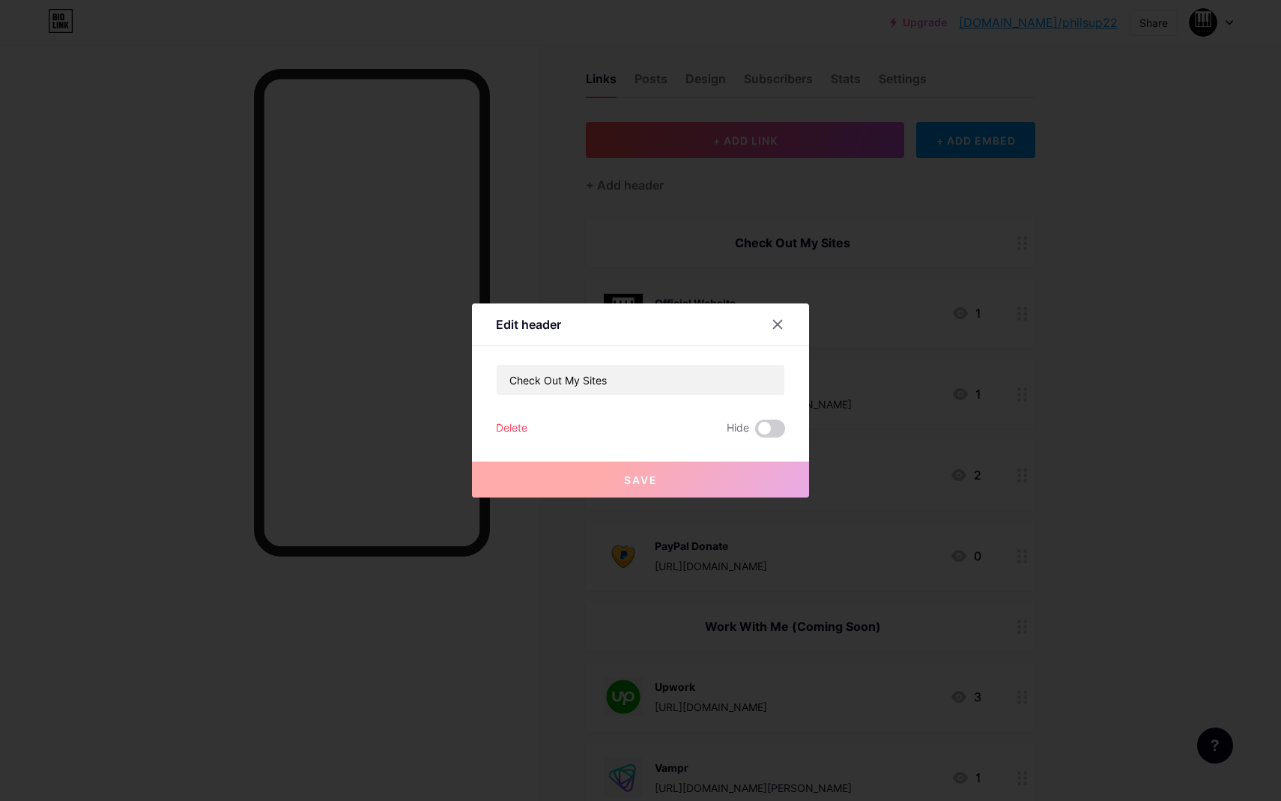
click at [512, 424] on div "Delete" at bounding box center [511, 429] width 31 height 18
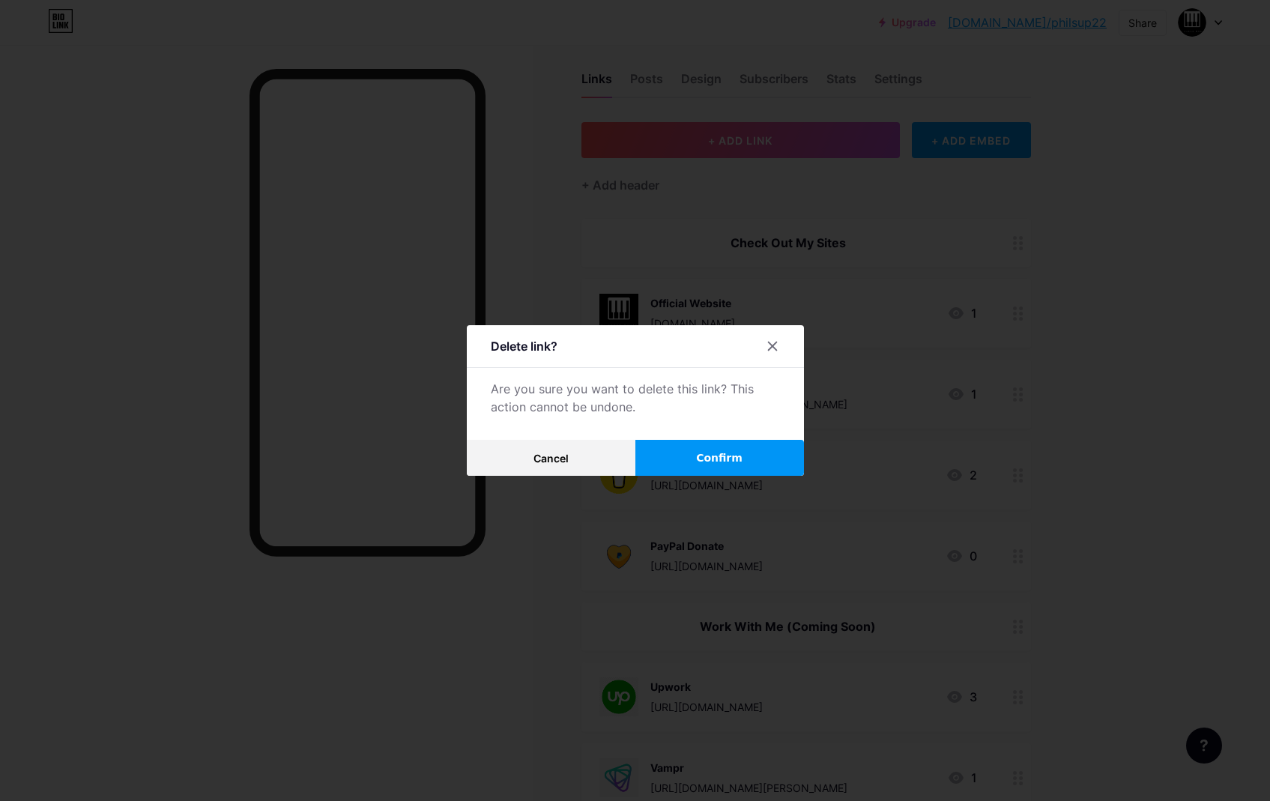
click at [693, 453] on button "Confirm" at bounding box center [719, 458] width 169 height 36
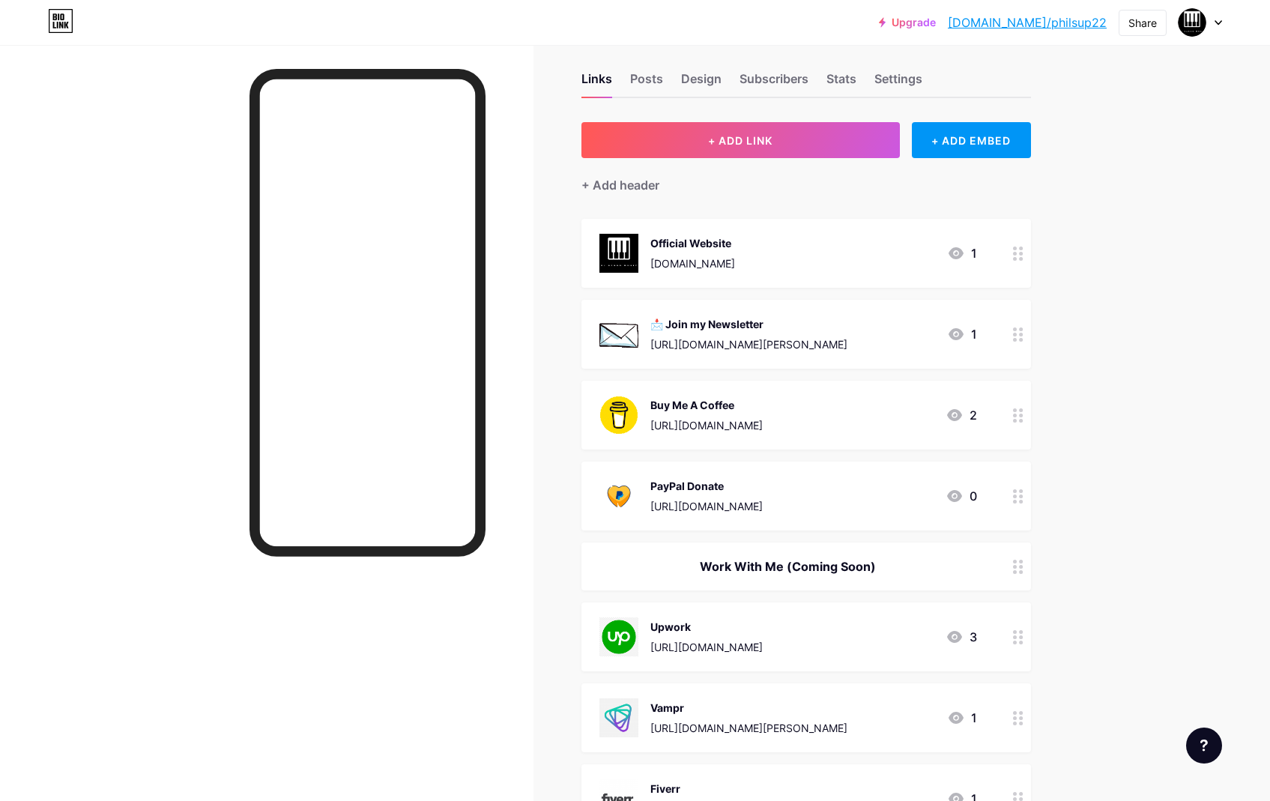
click at [634, 575] on div "Work With Me (Coming Soon)" at bounding box center [806, 566] width 450 height 48
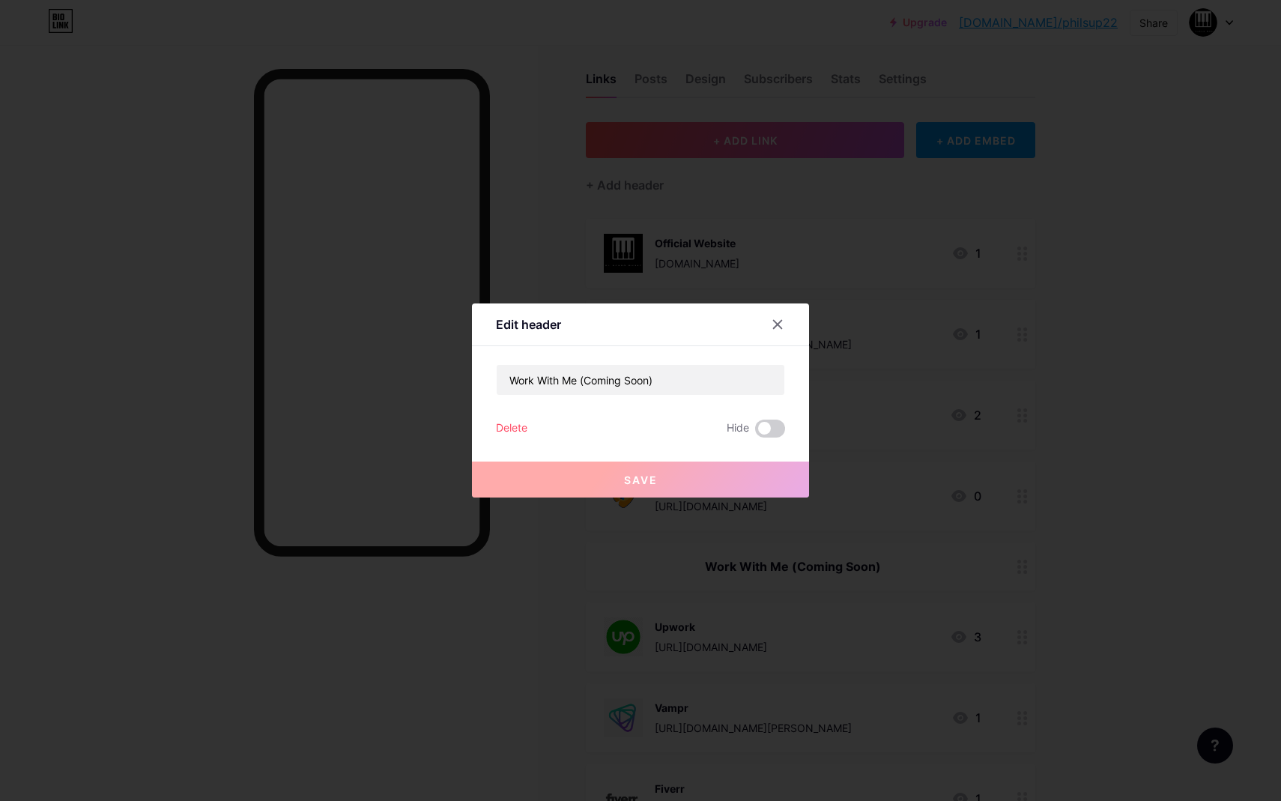
click at [521, 432] on div "Delete" at bounding box center [511, 429] width 31 height 18
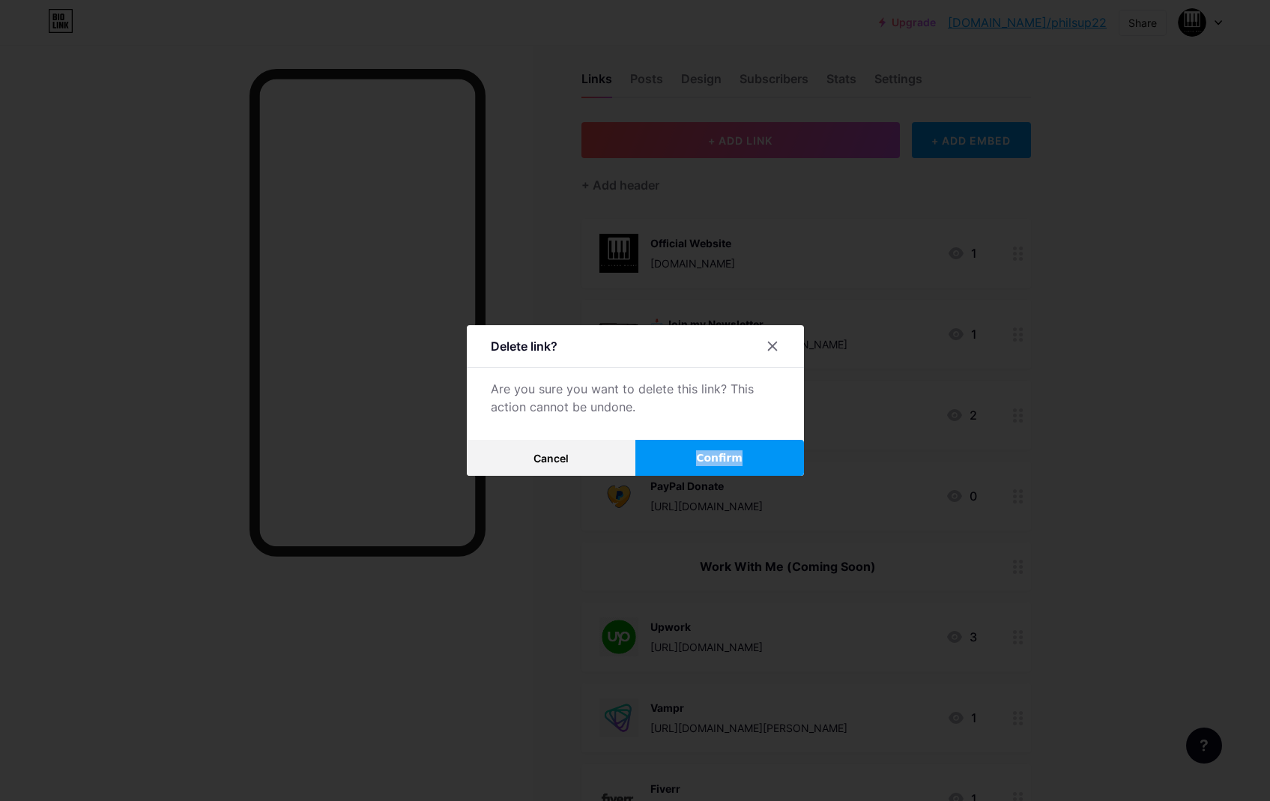
click at [696, 453] on button "Confirm" at bounding box center [719, 458] width 169 height 36
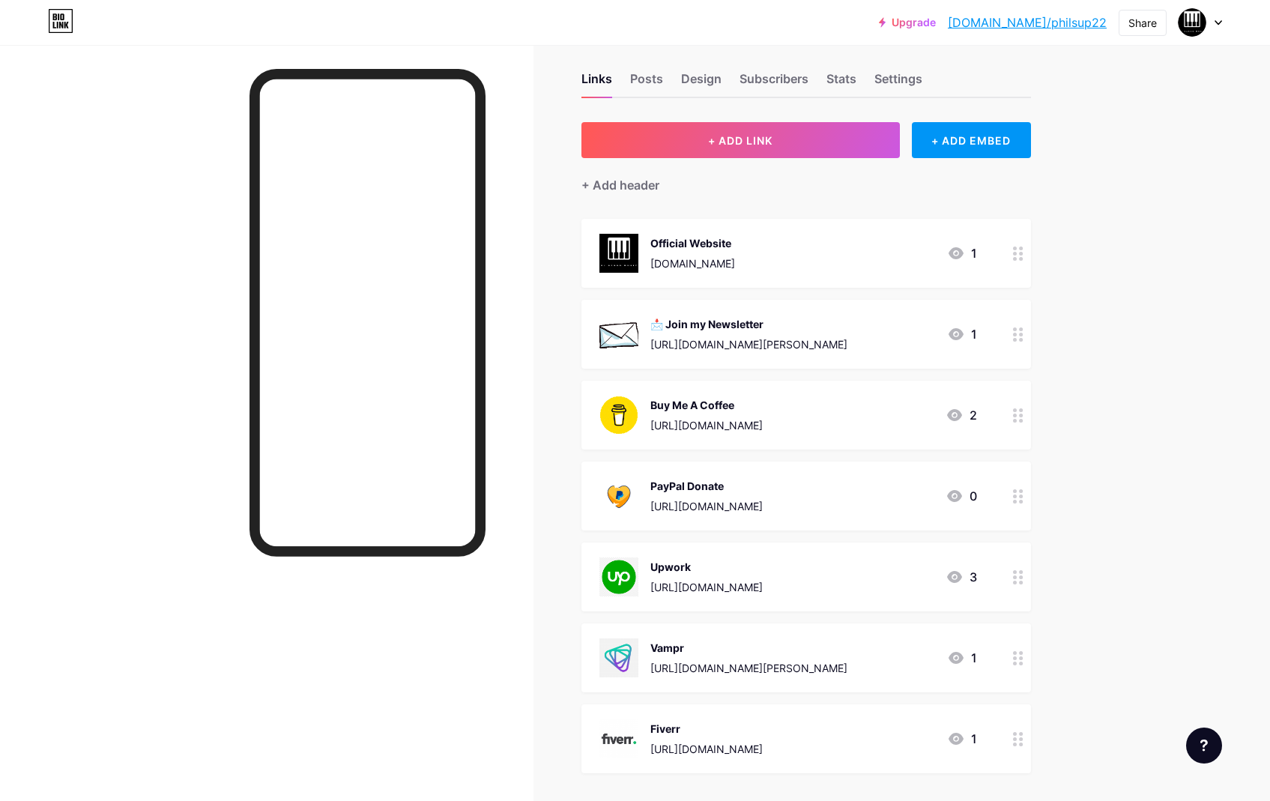
click at [1110, 205] on div "Upgrade [DOMAIN_NAME]/philsu... [DOMAIN_NAME]/philsup22 Share Switch accounts […" at bounding box center [635, 690] width 1270 height 1415
click at [810, 140] on button "+ ADD LINK" at bounding box center [740, 140] width 318 height 36
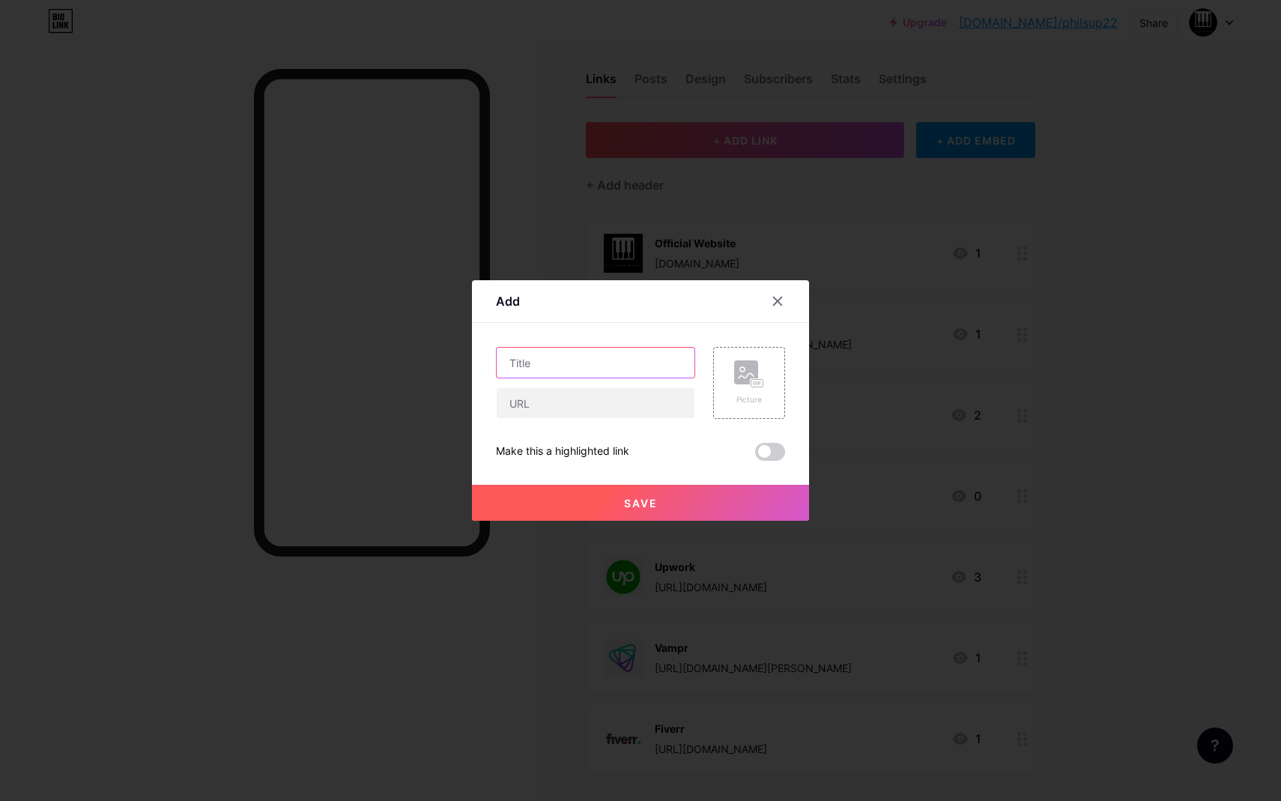
click at [557, 362] on input "text" at bounding box center [596, 363] width 198 height 30
type input "My Music Content"
click at [767, 390] on div "Picture" at bounding box center [749, 383] width 72 height 72
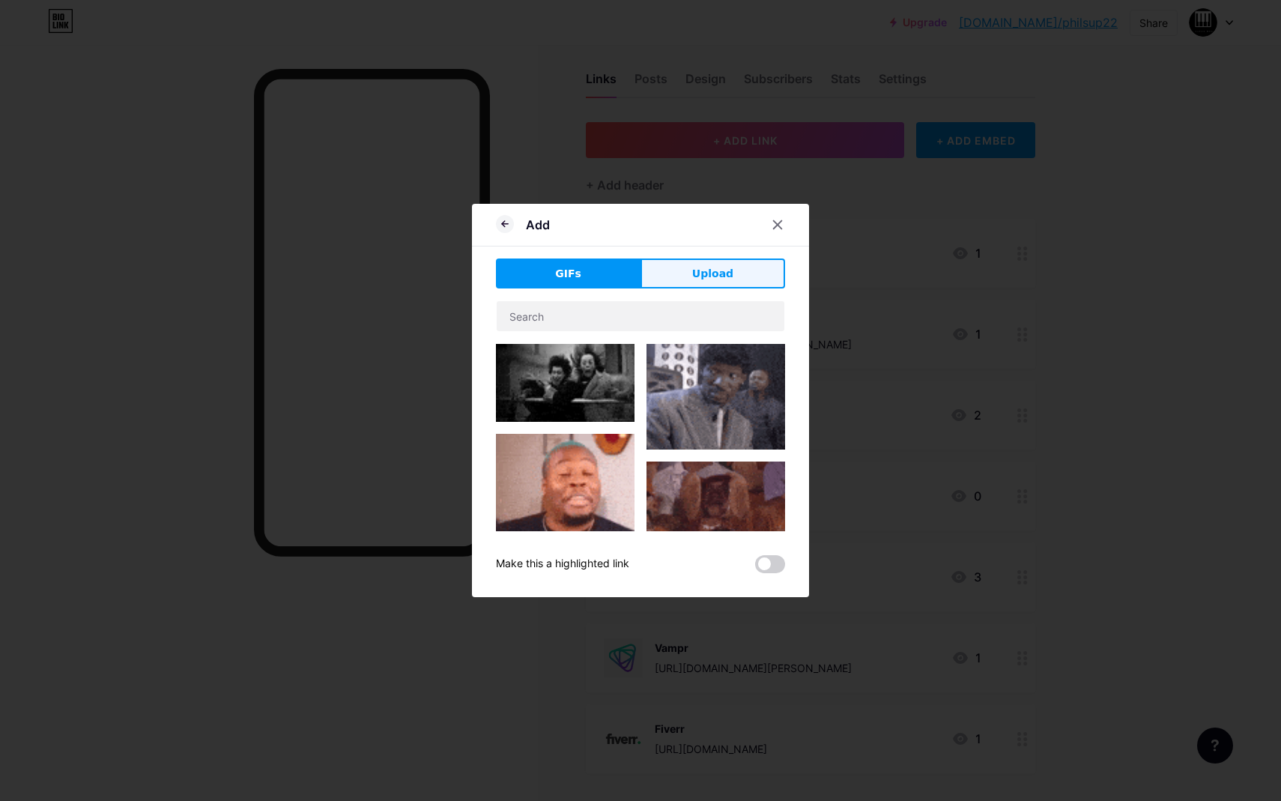
click at [694, 270] on button "Upload" at bounding box center [713, 273] width 145 height 30
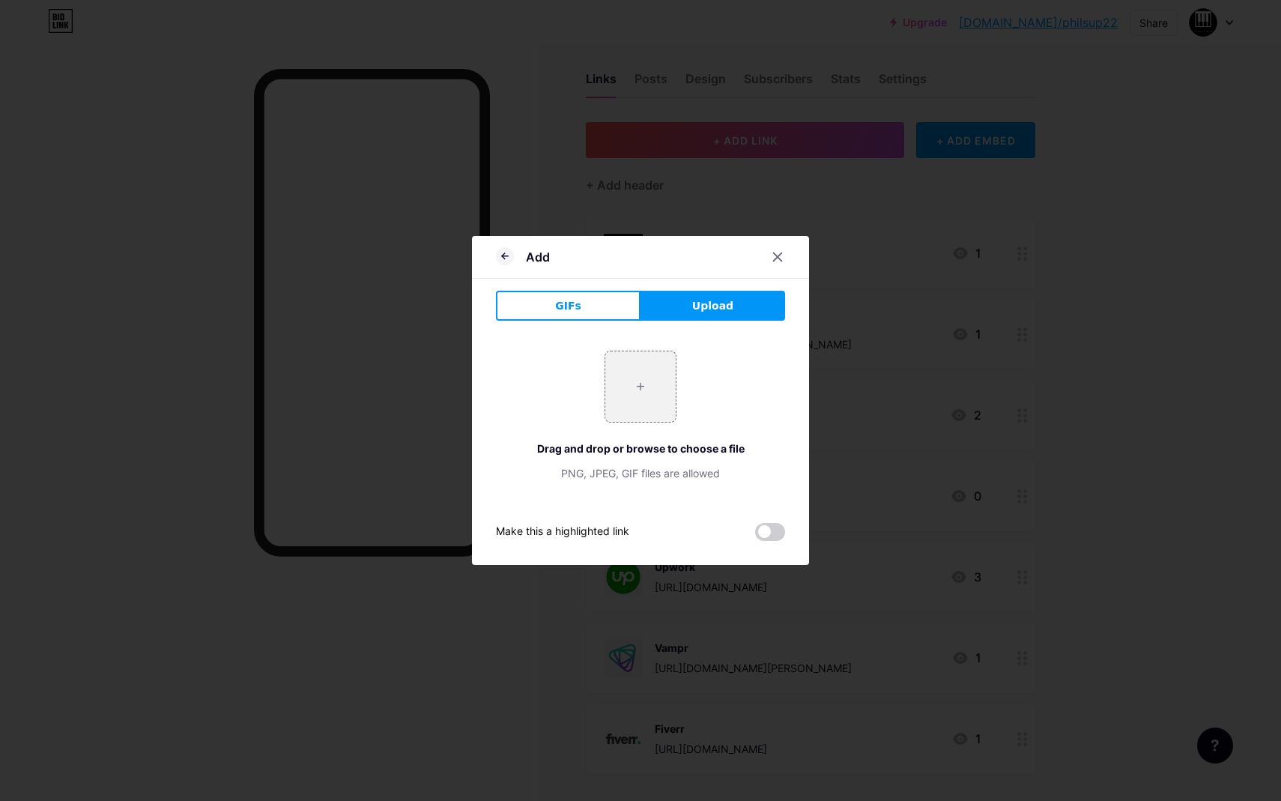
click at [622, 330] on div "GIFs Upload Content YouTube Play YouTube video without leaving your page. ADD V…" at bounding box center [640, 416] width 289 height 250
click at [608, 315] on button "GIFs" at bounding box center [568, 306] width 145 height 30
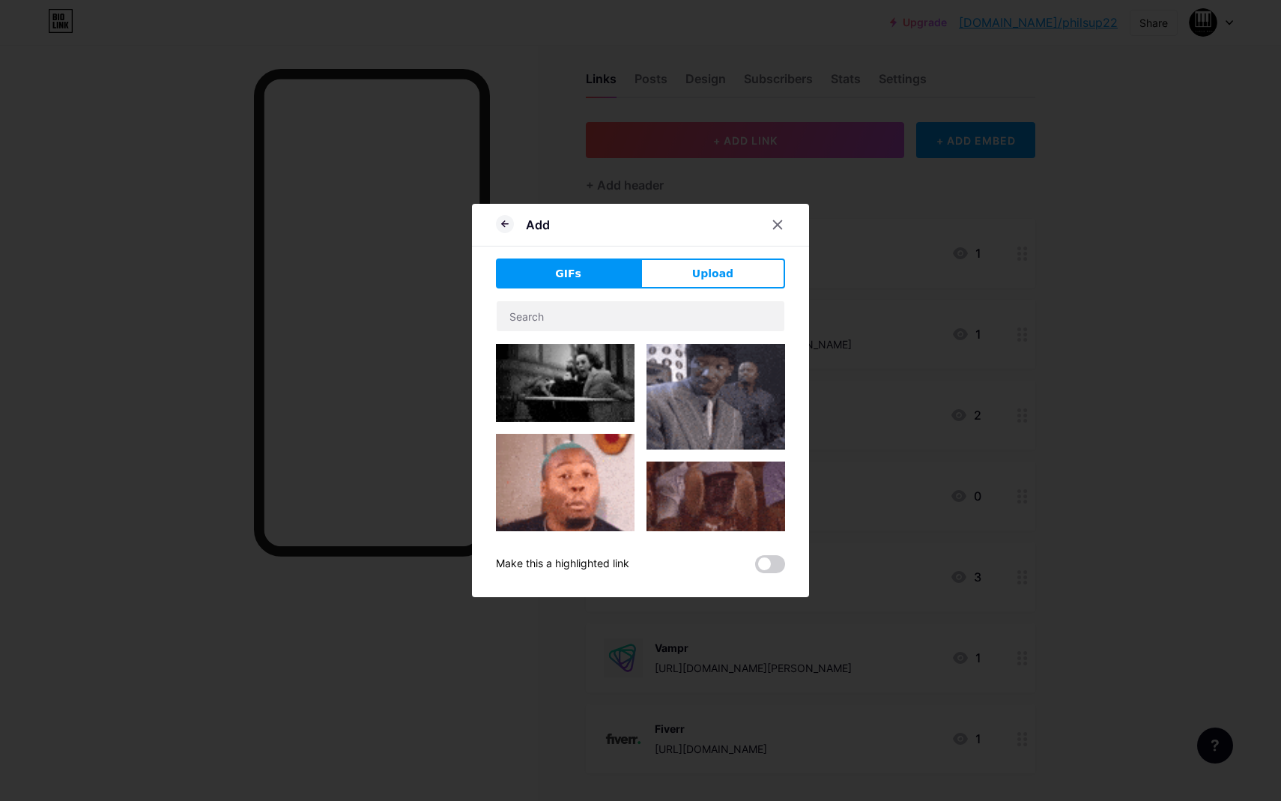
click at [597, 339] on div at bounding box center [640, 415] width 289 height 231
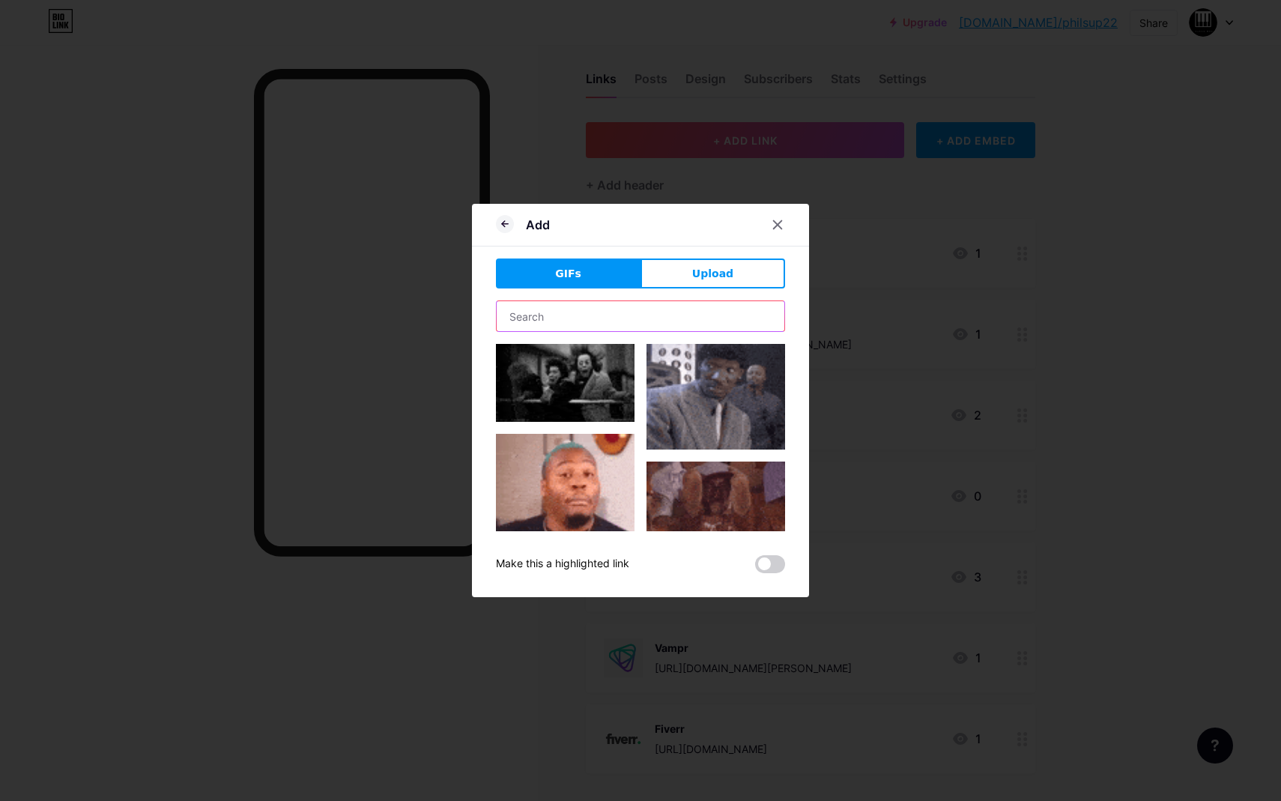
click at [597, 329] on input "text" at bounding box center [641, 316] width 288 height 30
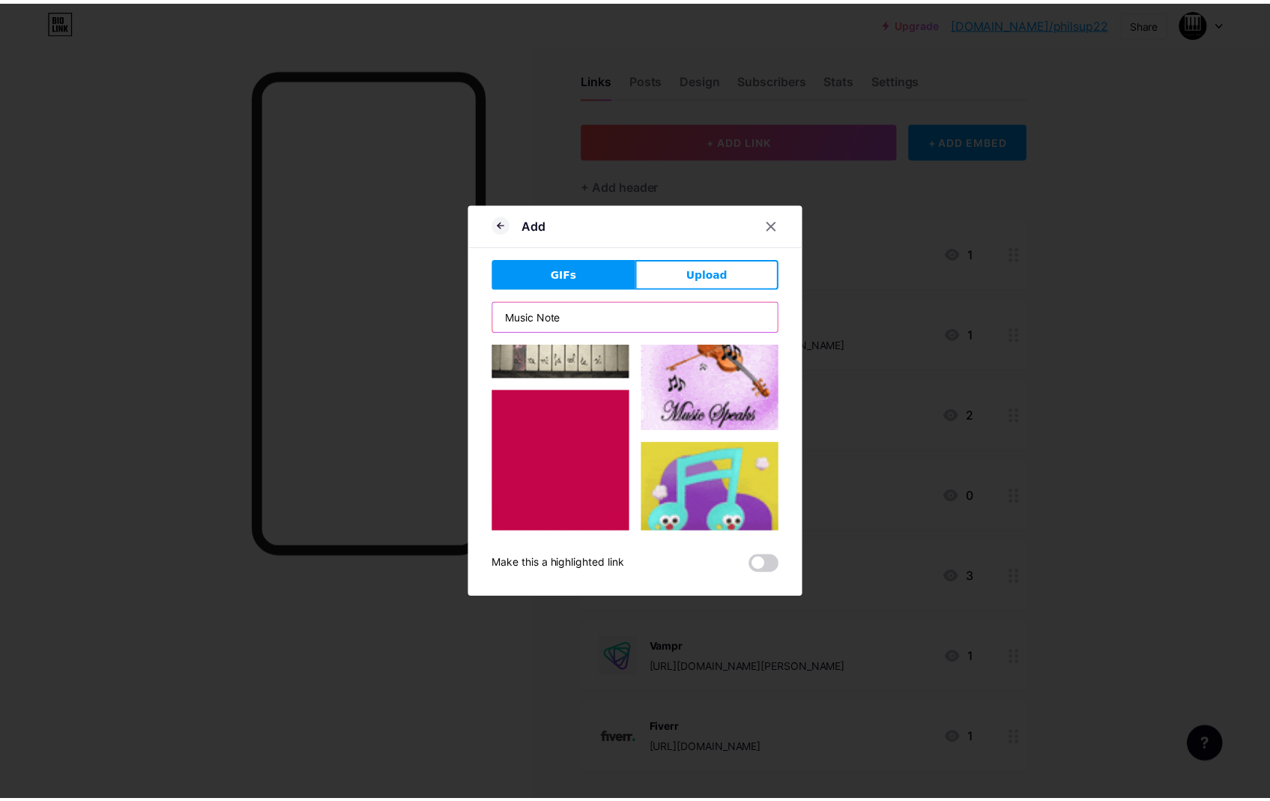
scroll to position [331, 0]
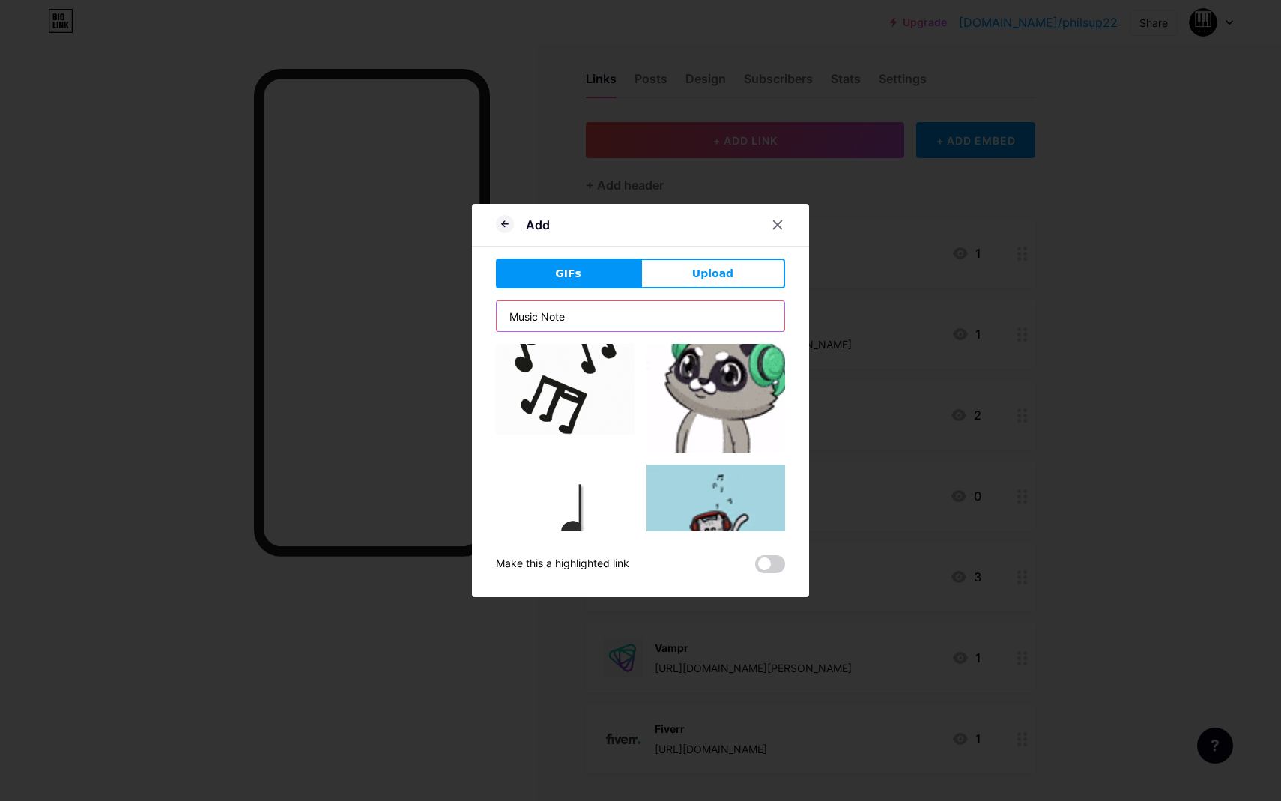
type input "Music Note"
click at [576, 387] on img at bounding box center [565, 365] width 139 height 139
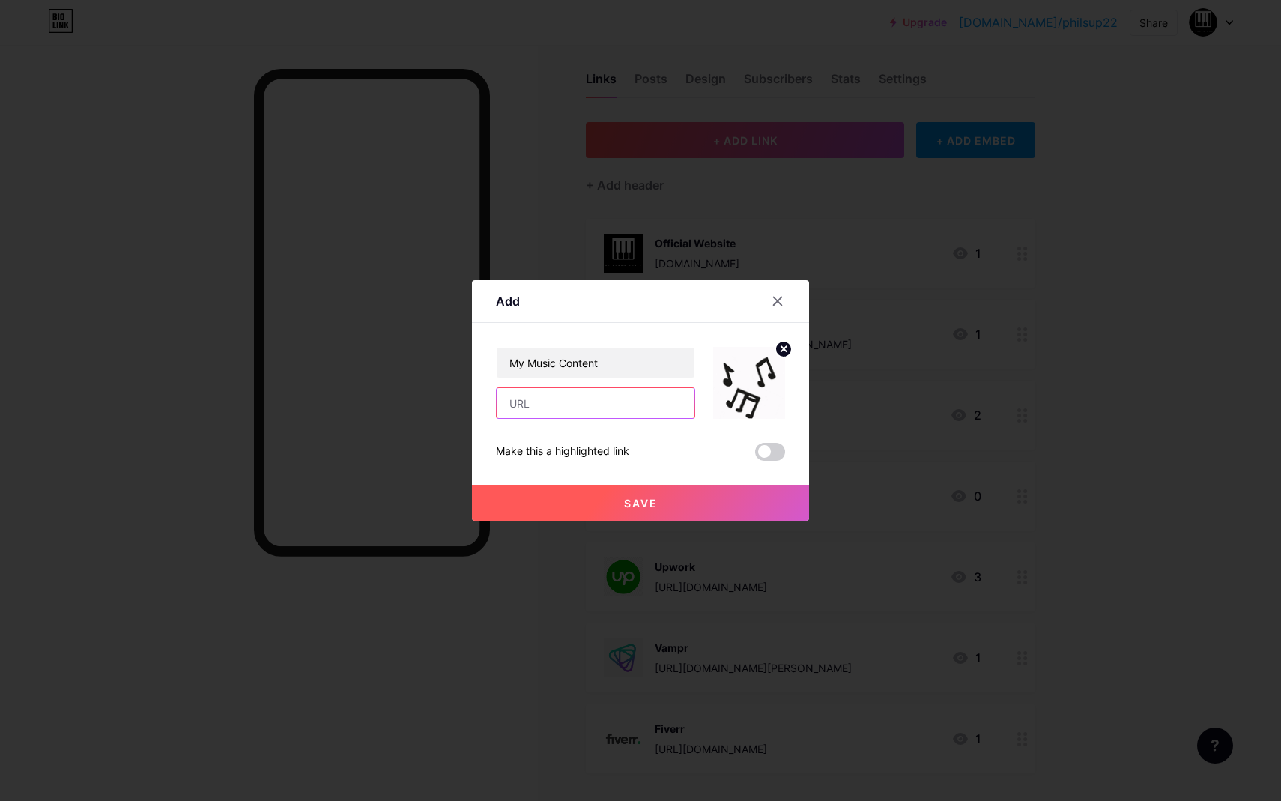
click at [619, 405] on input "text" at bounding box center [596, 403] width 198 height 30
click at [565, 398] on input "text" at bounding box center [596, 403] width 198 height 30
paste input "[URL][DOMAIN_NAME]"
type input "[URL][DOMAIN_NAME]"
click at [697, 509] on button "Save" at bounding box center [640, 503] width 337 height 36
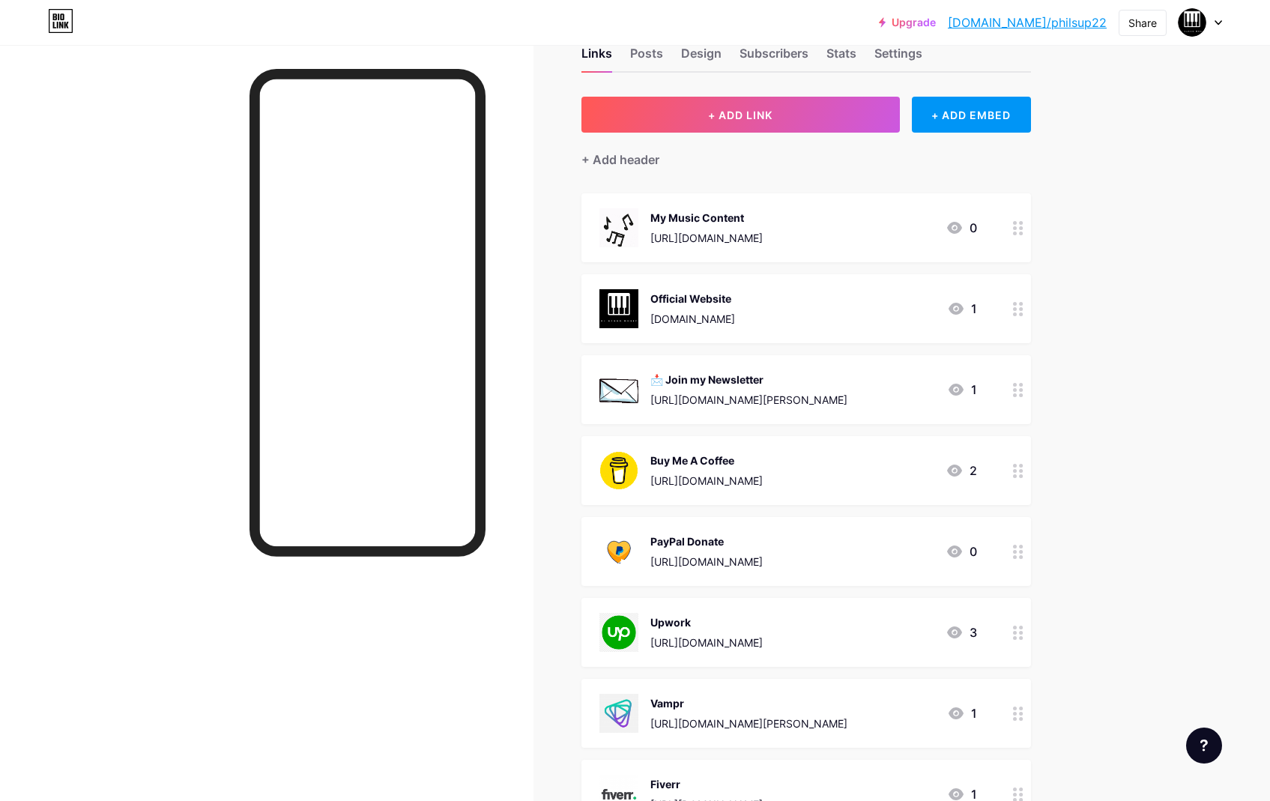
scroll to position [0, 0]
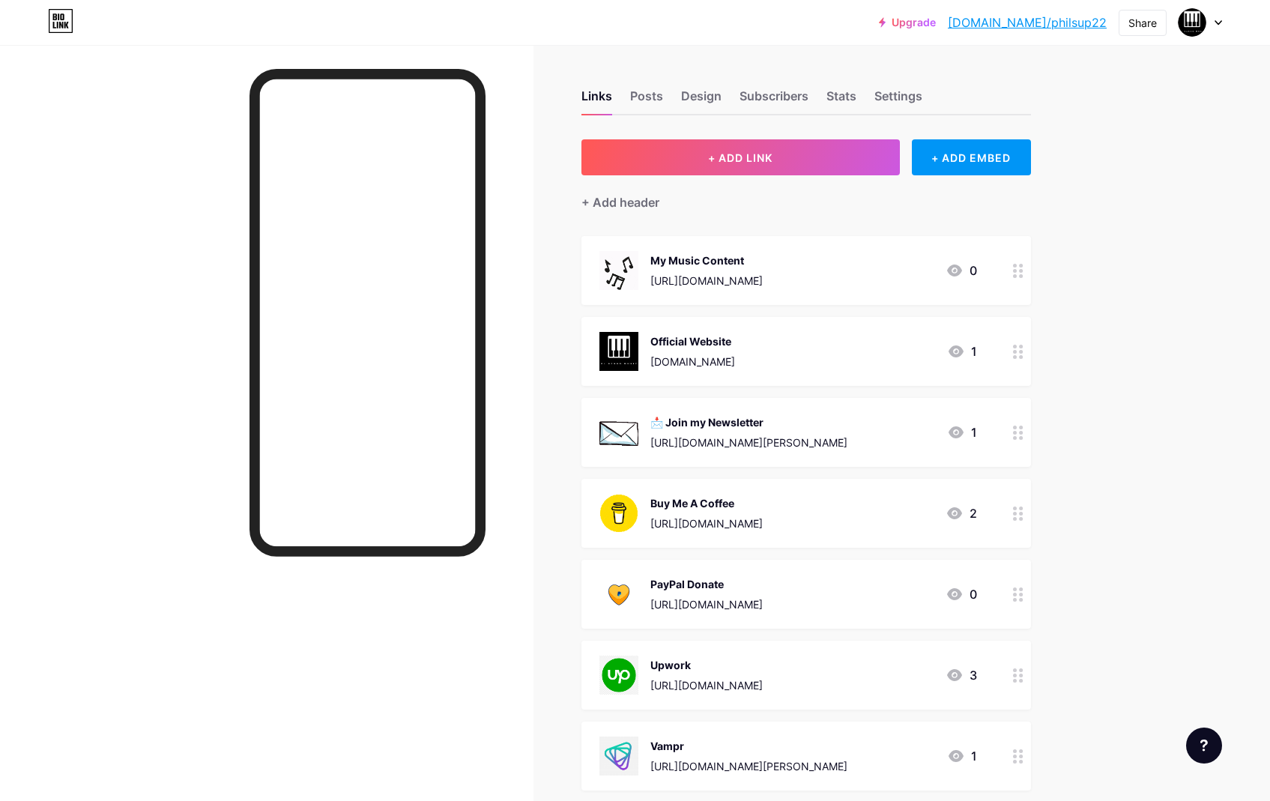
click at [1023, 269] on icon at bounding box center [1018, 271] width 10 height 14
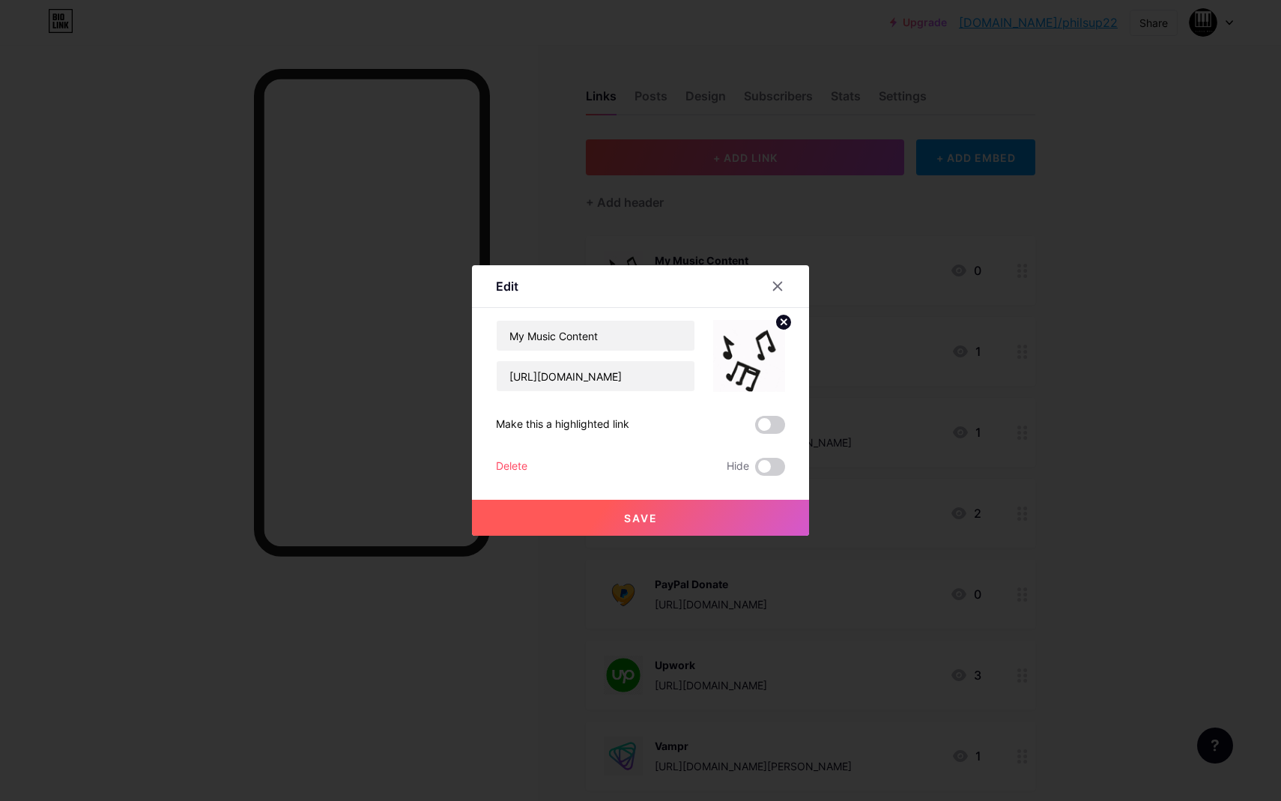
click at [783, 317] on circle at bounding box center [783, 322] width 16 height 16
click at [740, 341] on rect at bounding box center [746, 345] width 24 height 24
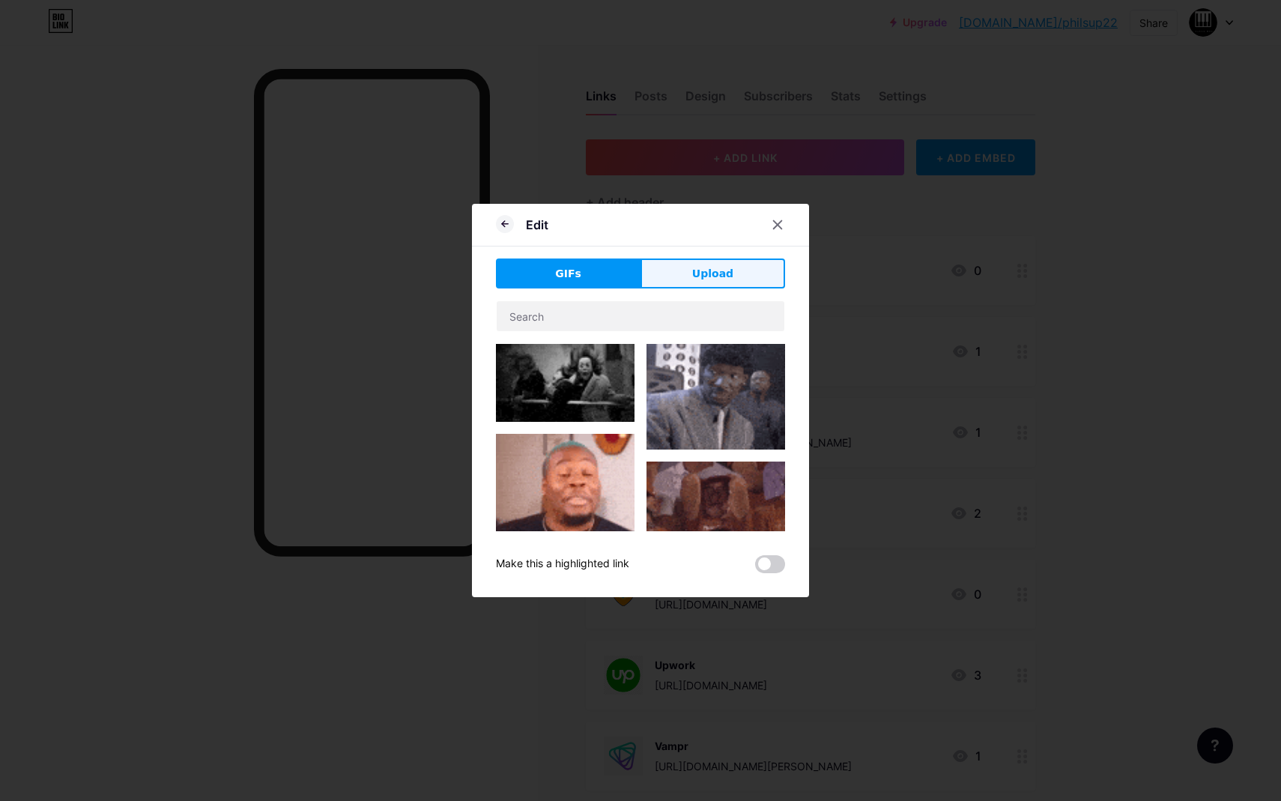
click at [703, 273] on span "Upload" at bounding box center [712, 274] width 41 height 16
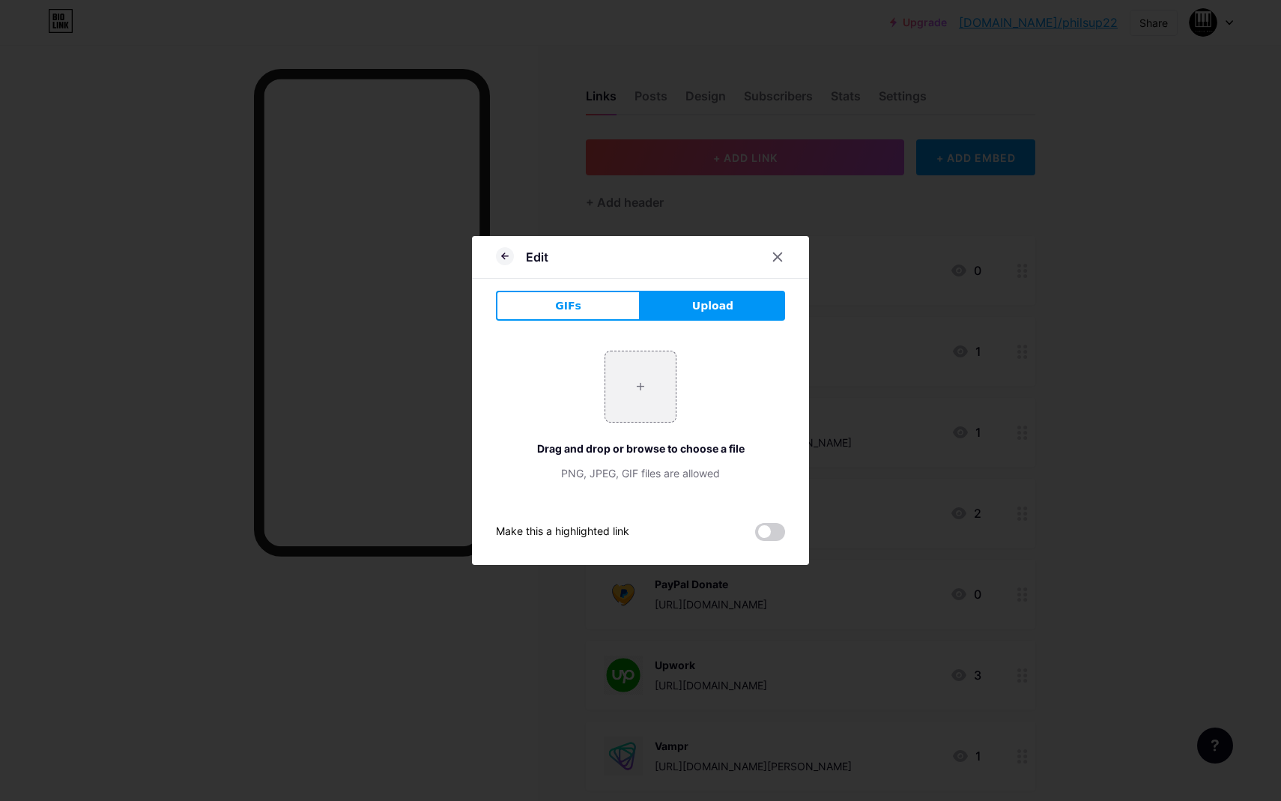
click at [695, 375] on div "+ Drag and drop or browse to choose a file PNG, JPEG, GIF files are allowed" at bounding box center [640, 416] width 289 height 130
click at [627, 380] on input "file" at bounding box center [640, 386] width 70 height 70
type input "C:\fakepath\[PERSON_NAME] MUSIC LOGO (Dark).png"
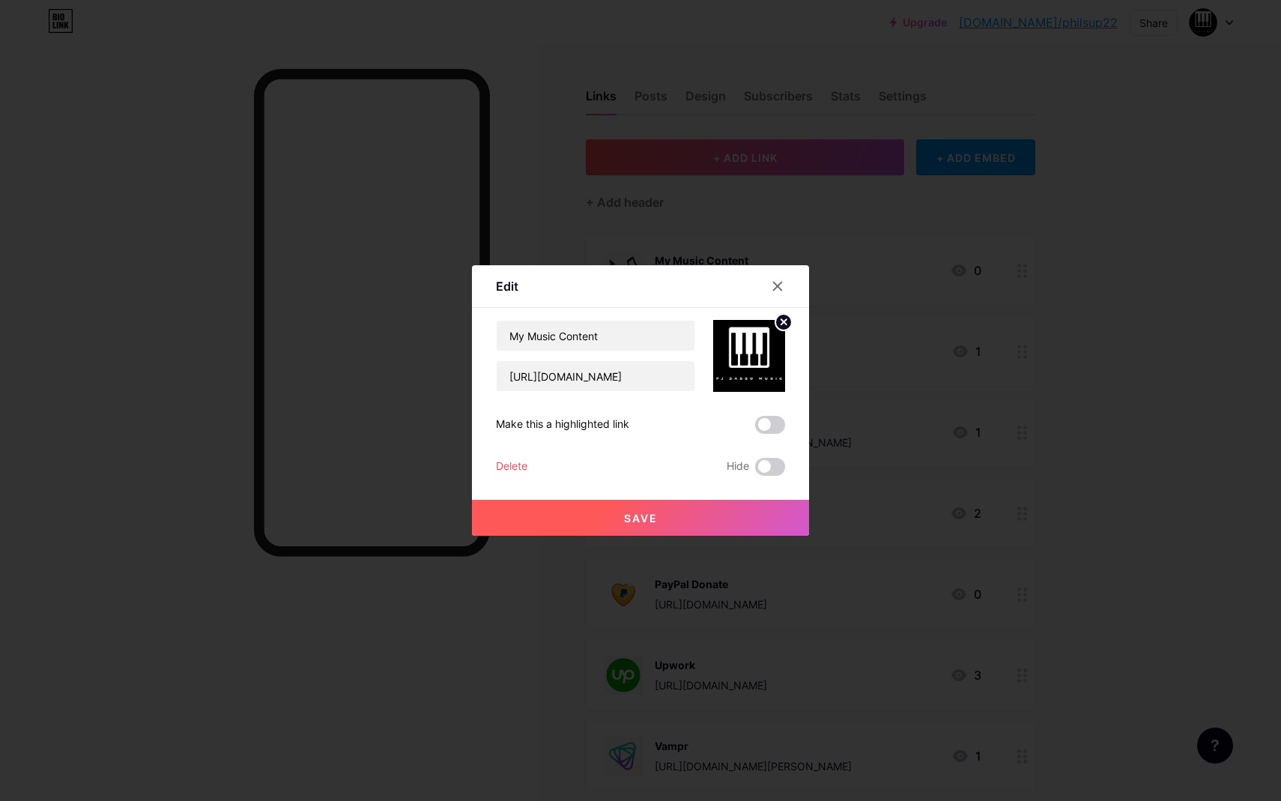
click at [713, 513] on button "Save" at bounding box center [640, 518] width 337 height 36
